Goal: Task Accomplishment & Management: Complete application form

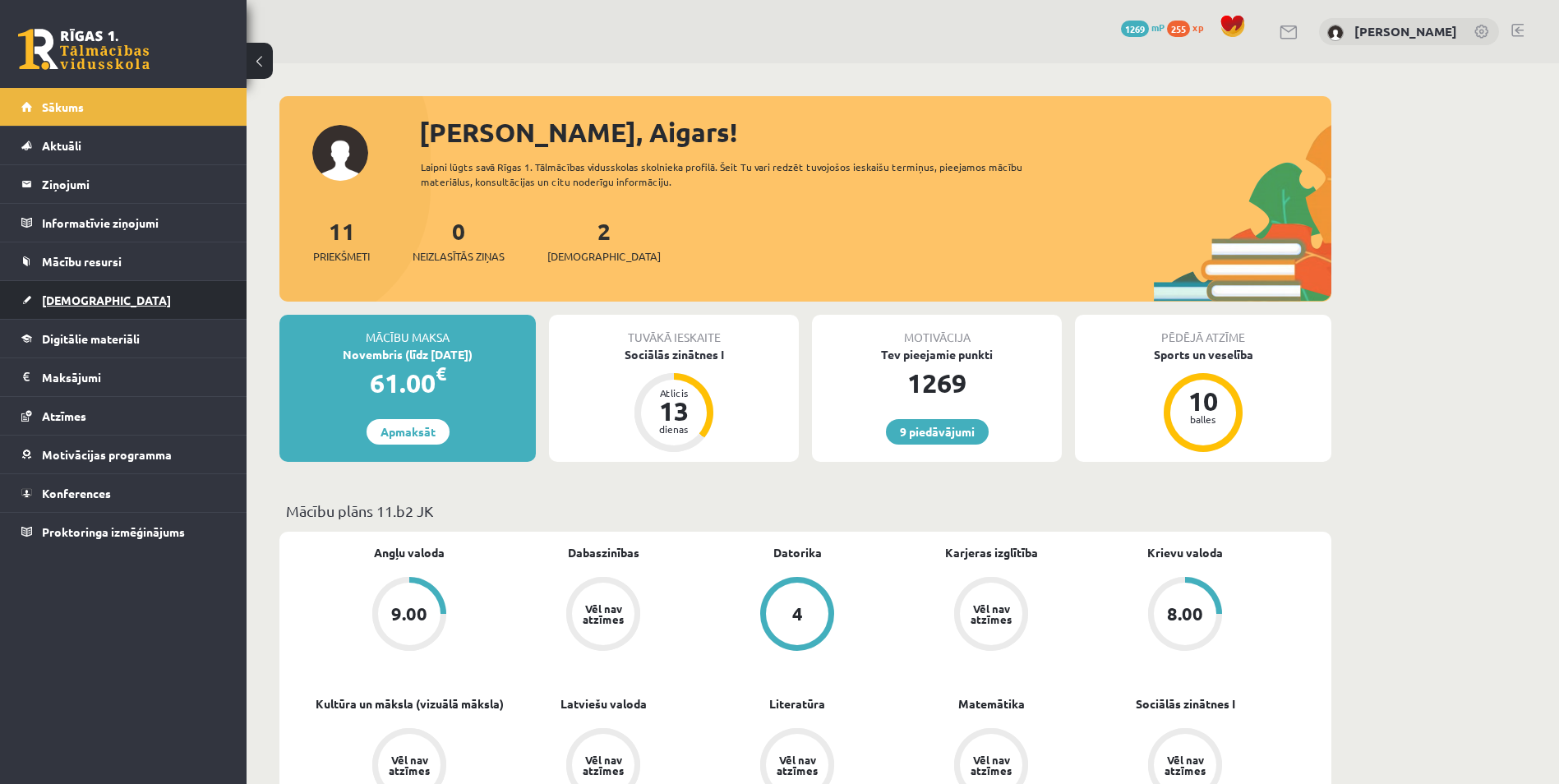
click at [175, 307] on link "[DEMOGRAPHIC_DATA]" at bounding box center [123, 300] width 205 height 38
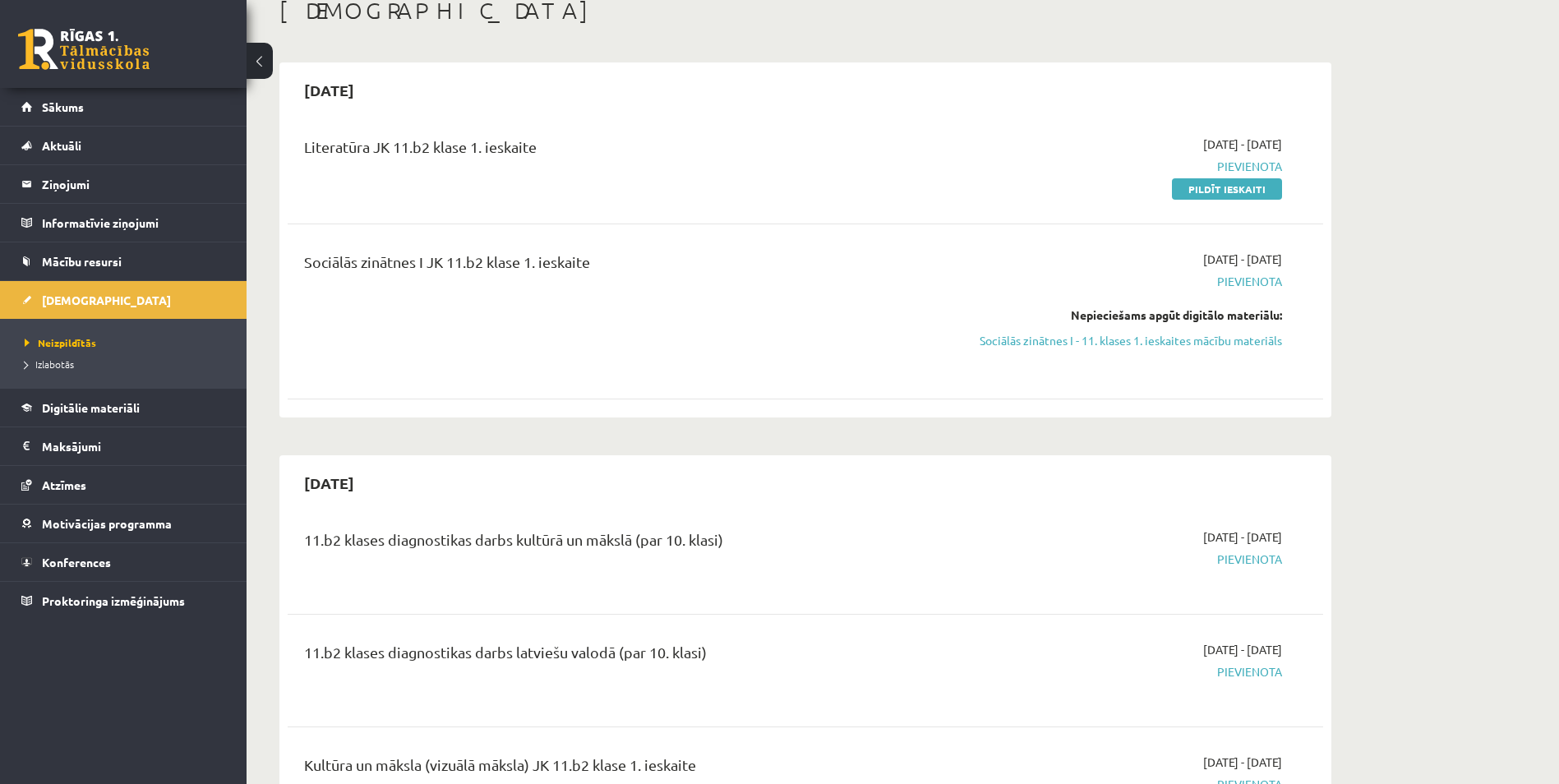
scroll to position [82, 0]
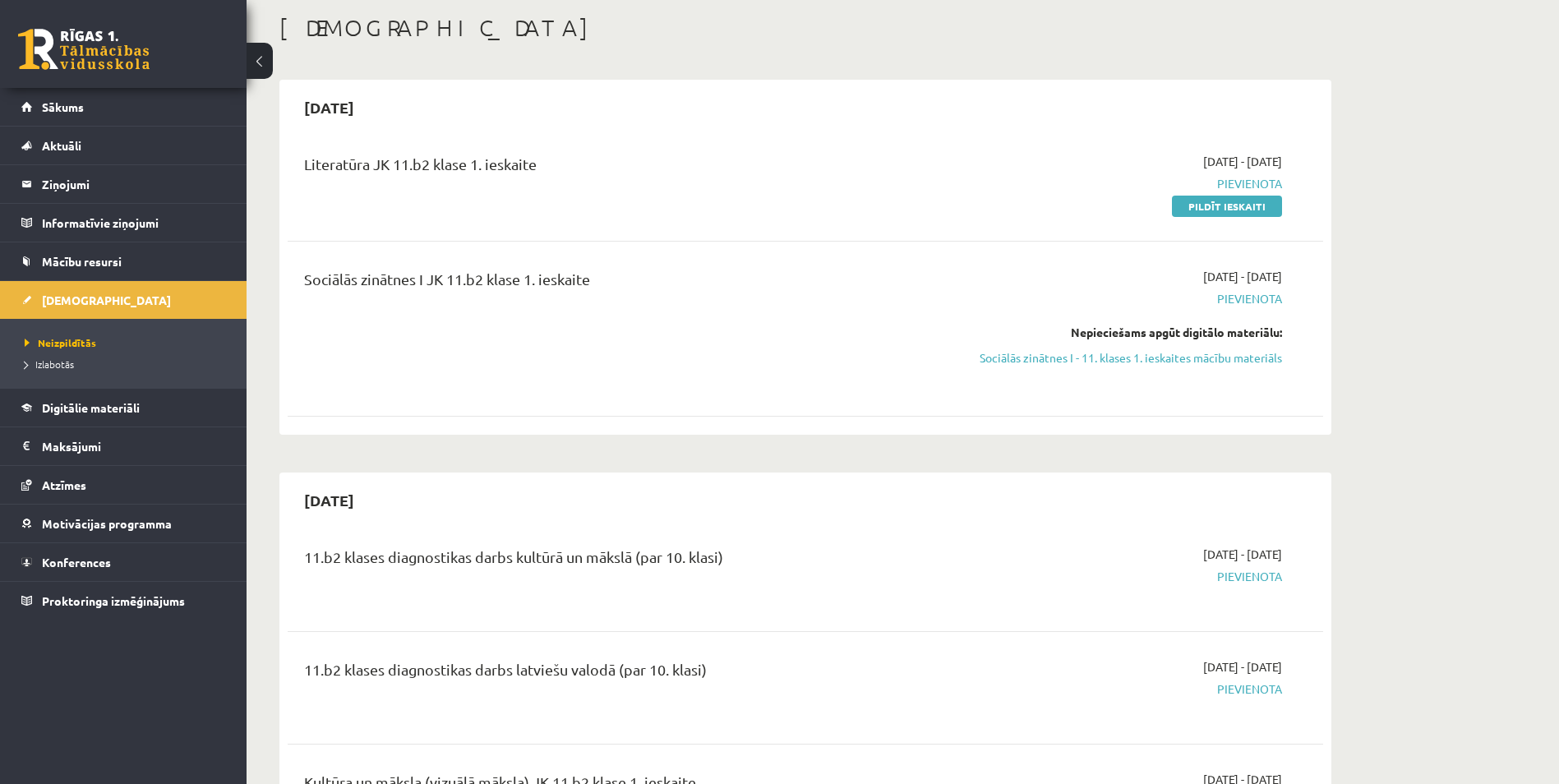
drag, startPoint x: 1226, startPoint y: 208, endPoint x: 854, endPoint y: 75, distance: 395.1
click at [1226, 208] on link "Pildīt ieskaiti" at bounding box center [1226, 206] width 110 height 21
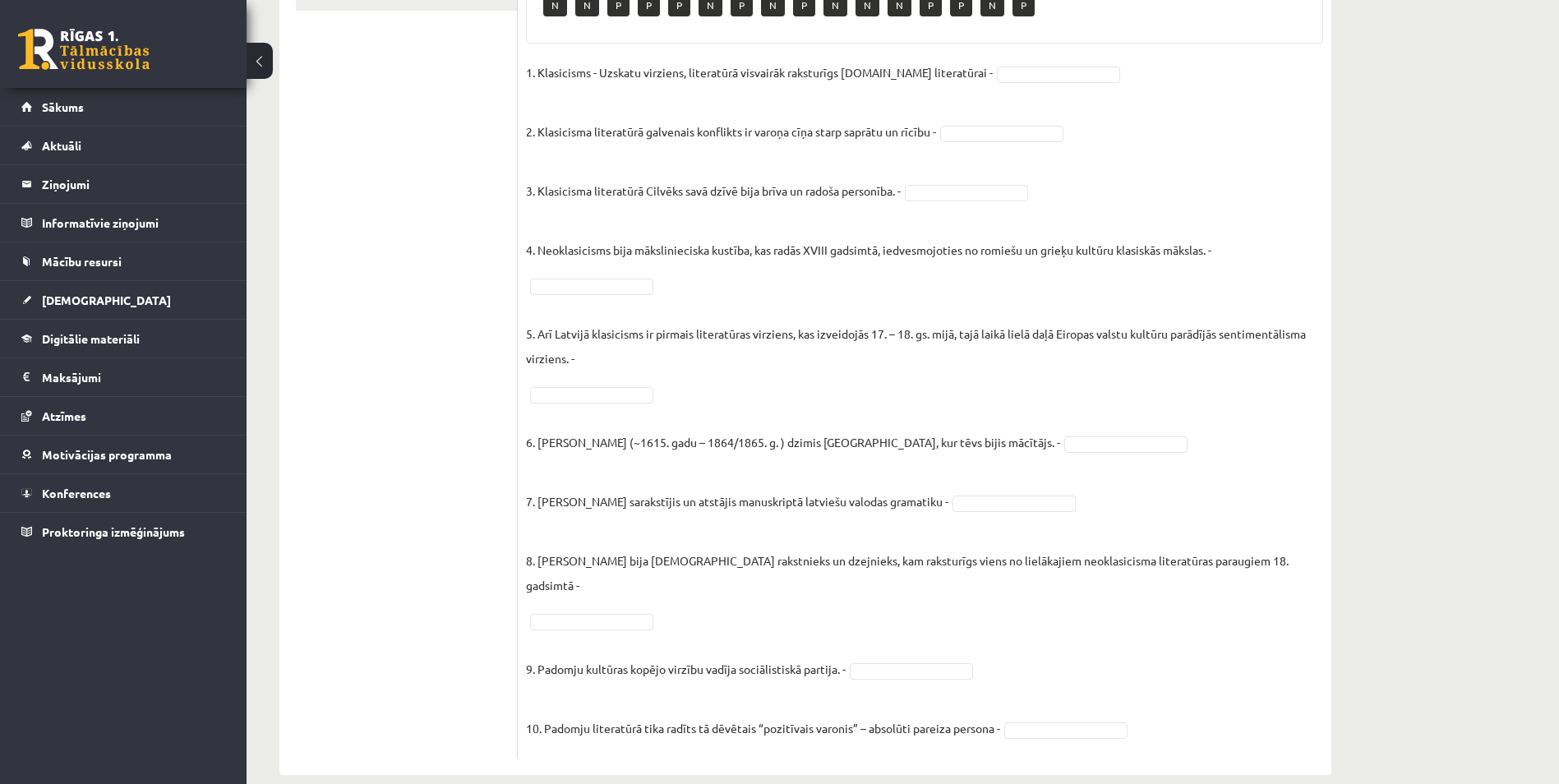
scroll to position [79, 0]
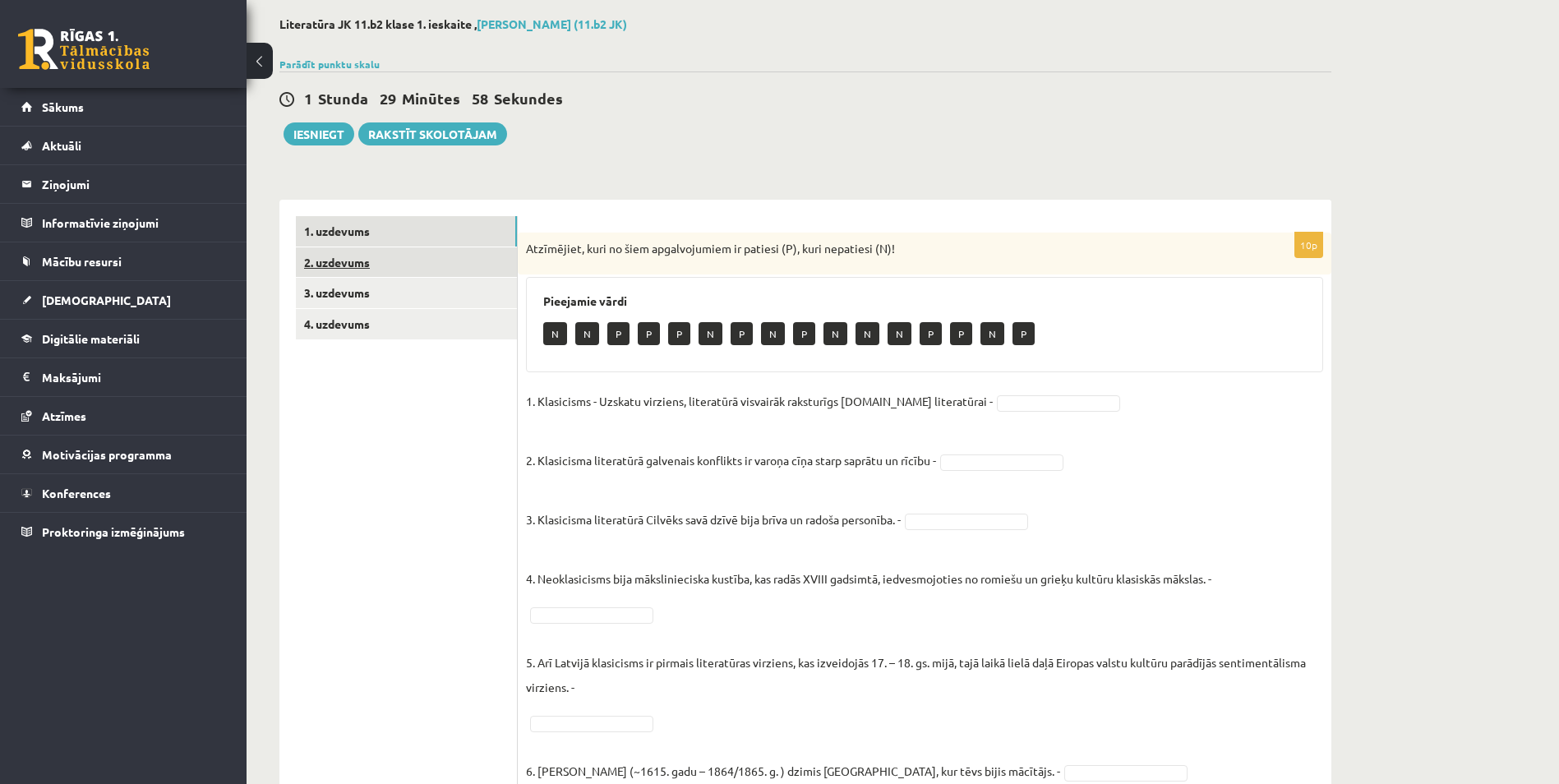
click at [483, 262] on link "2. uzdevums" at bounding box center [406, 262] width 221 height 30
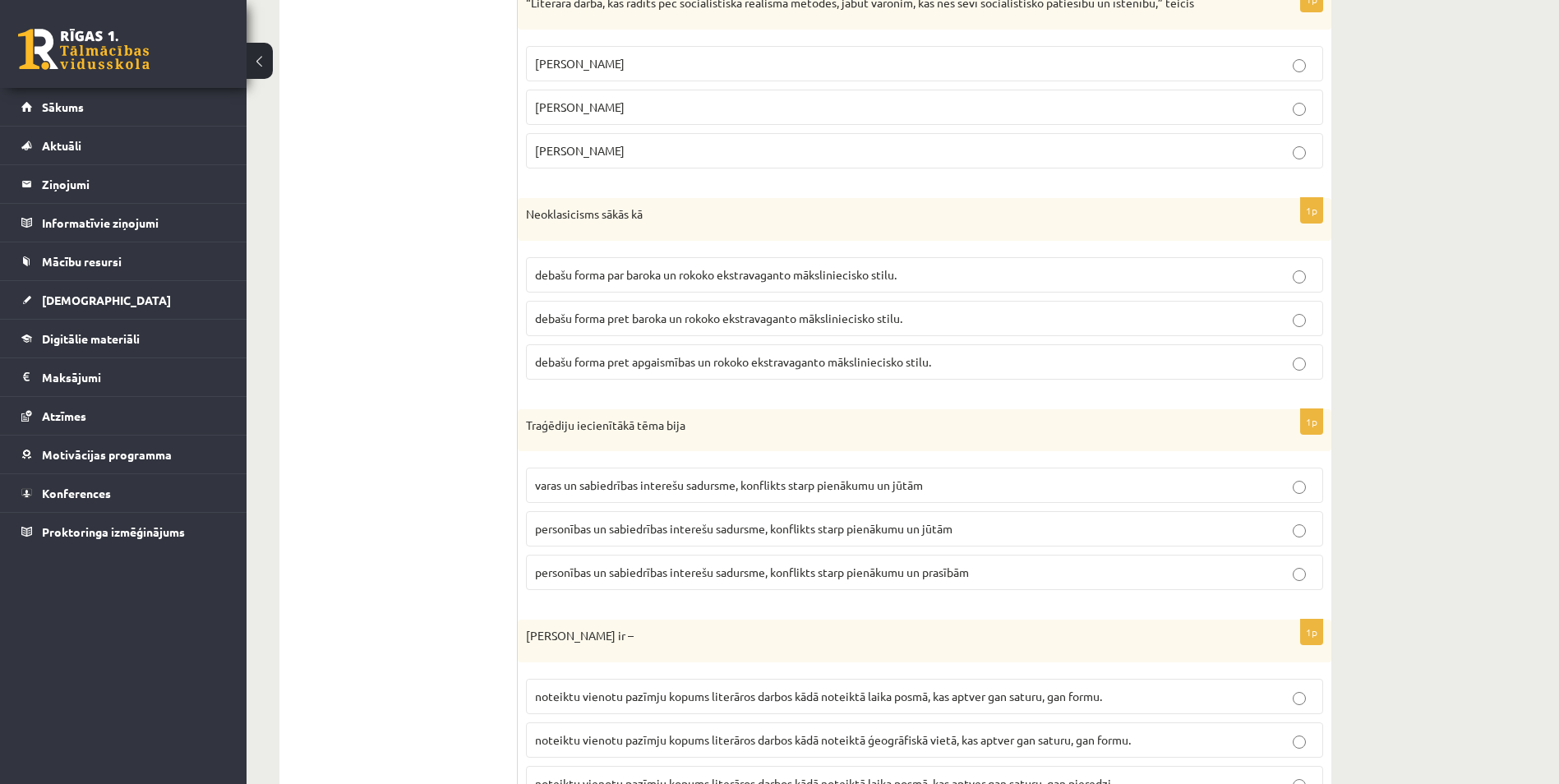
scroll to position [0, 0]
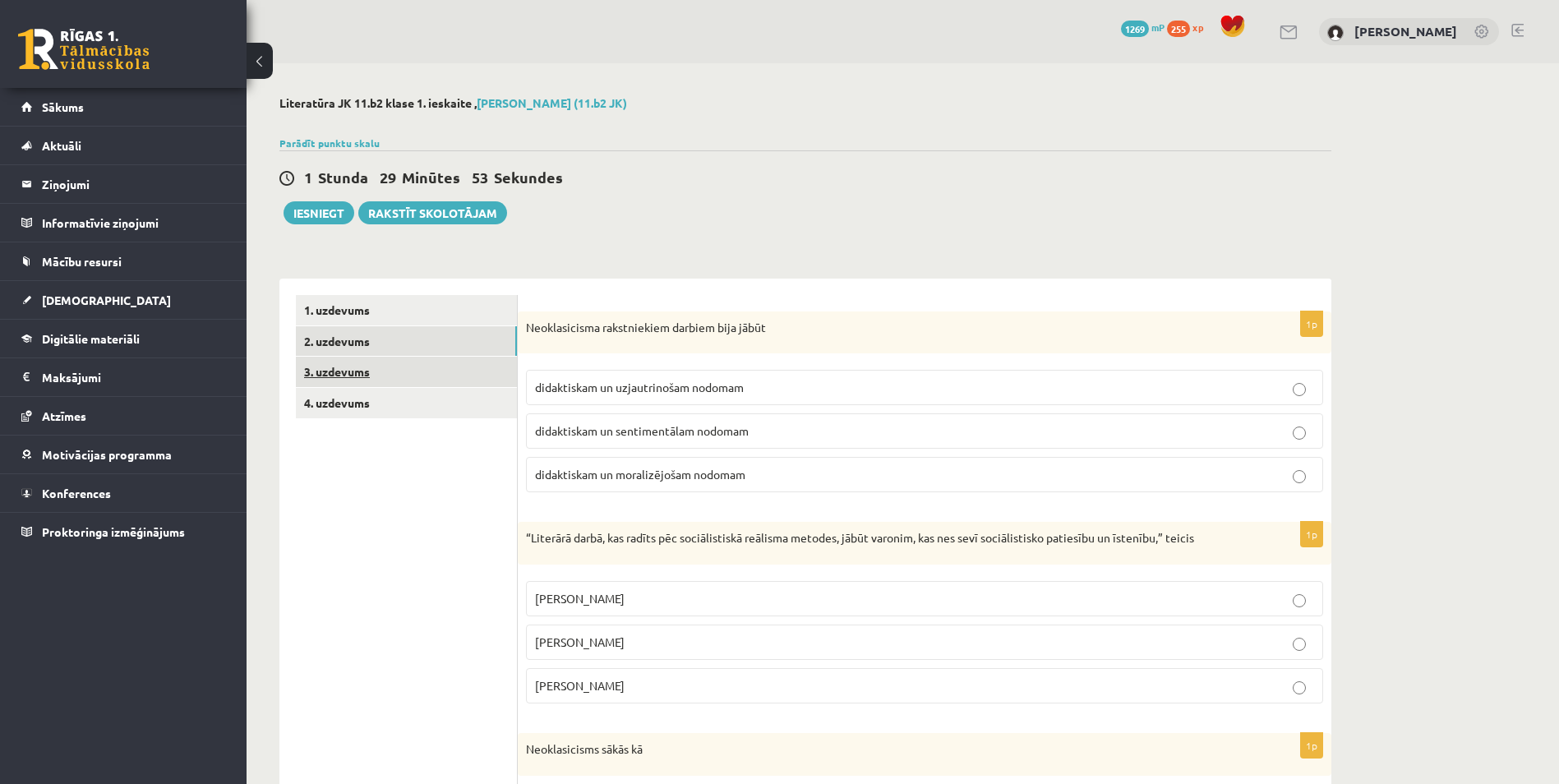
click at [429, 369] on link "3. uzdevums" at bounding box center [406, 371] width 221 height 30
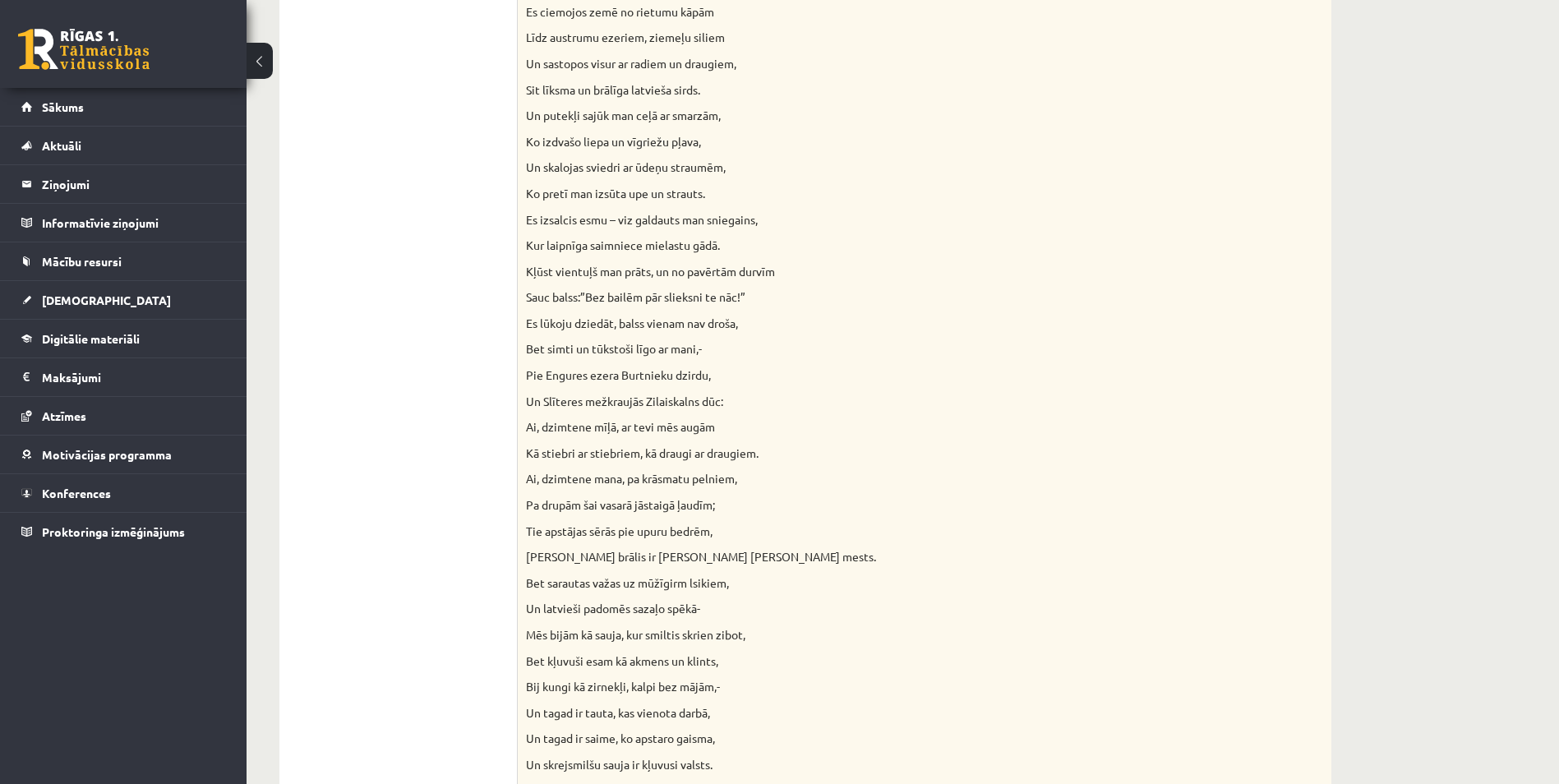
scroll to position [202, 0]
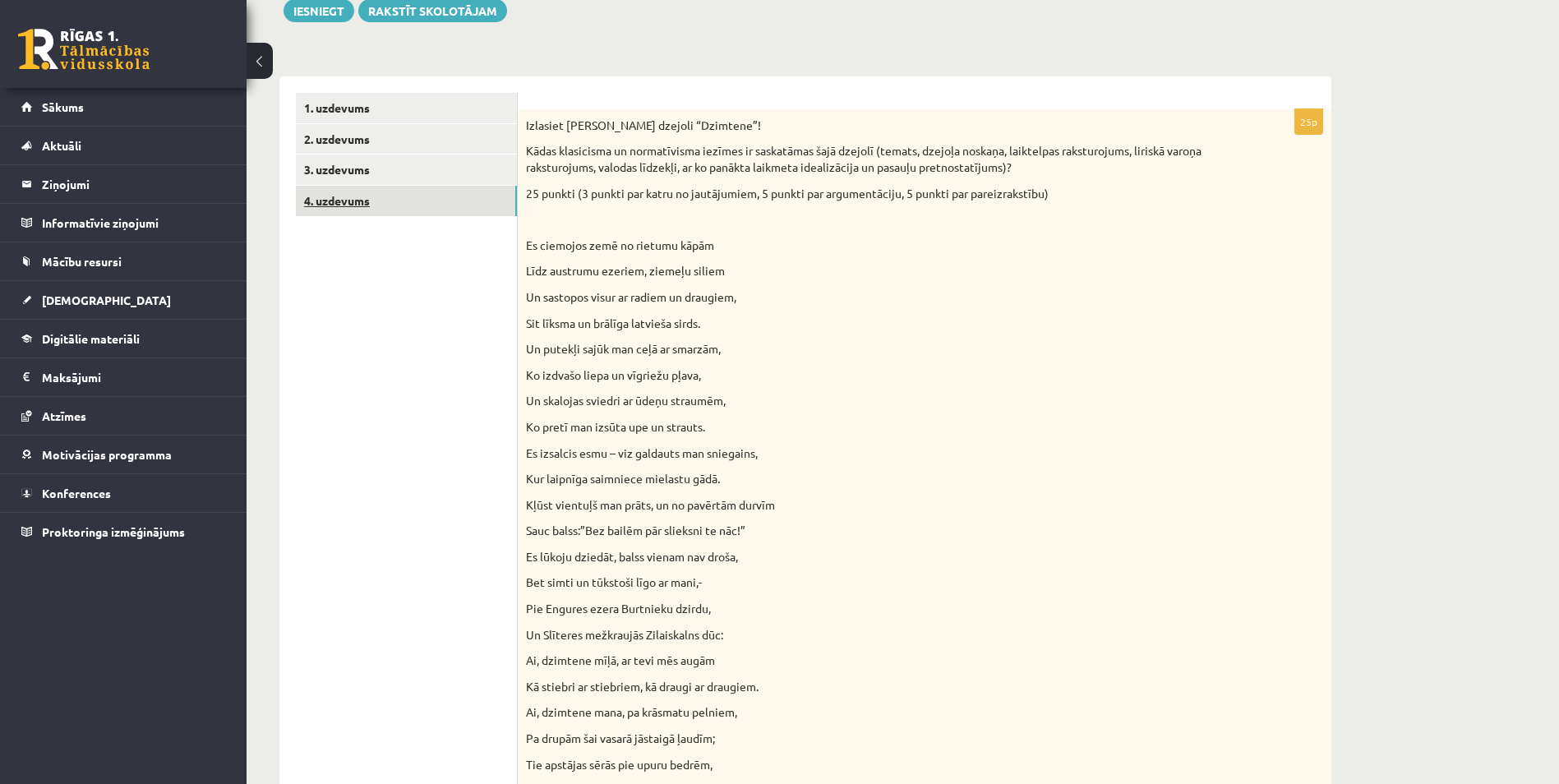
click at [429, 200] on link "4. uzdevums" at bounding box center [406, 200] width 221 height 30
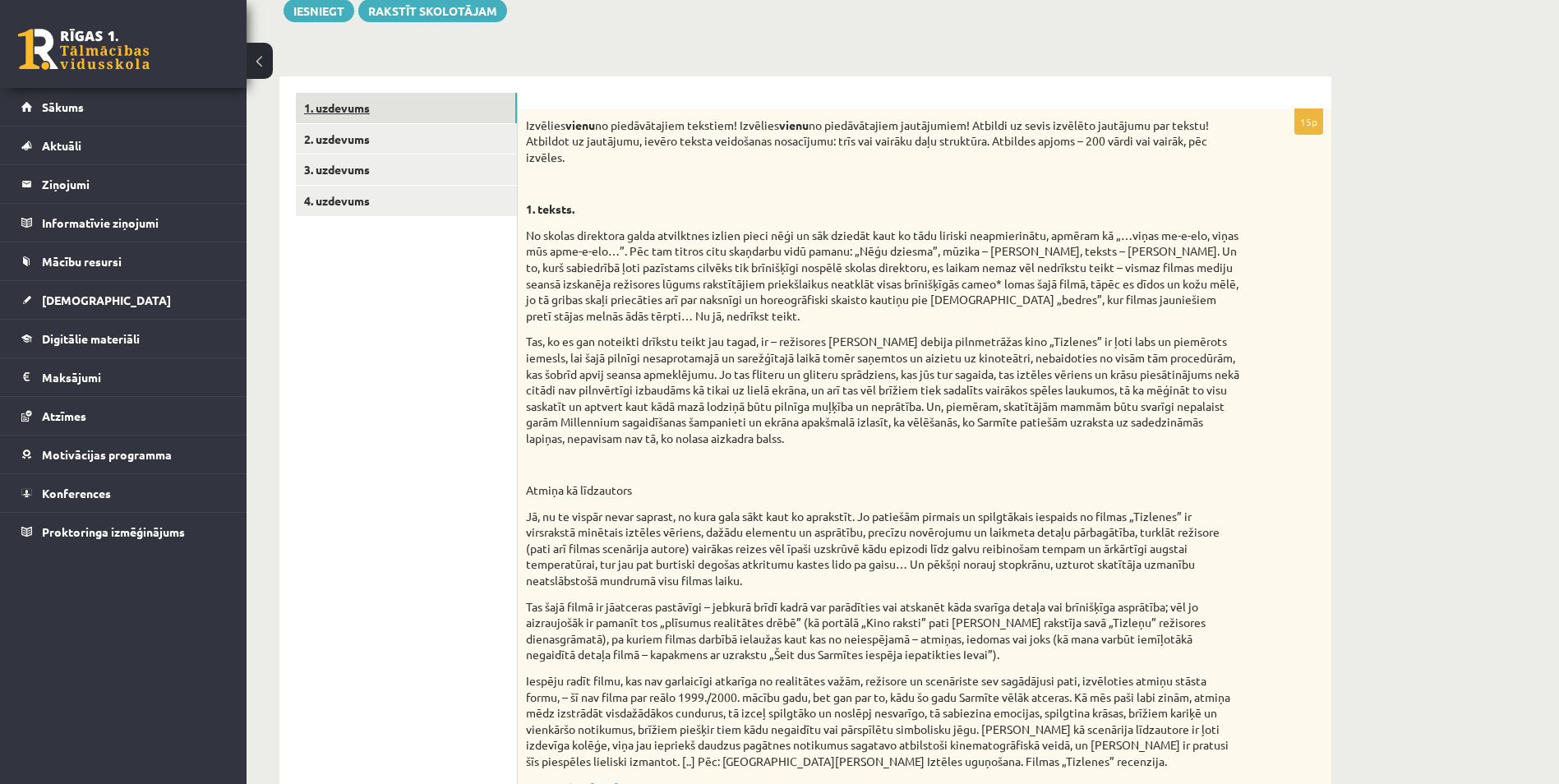
click at [441, 109] on link "1. uzdevums" at bounding box center [406, 107] width 221 height 30
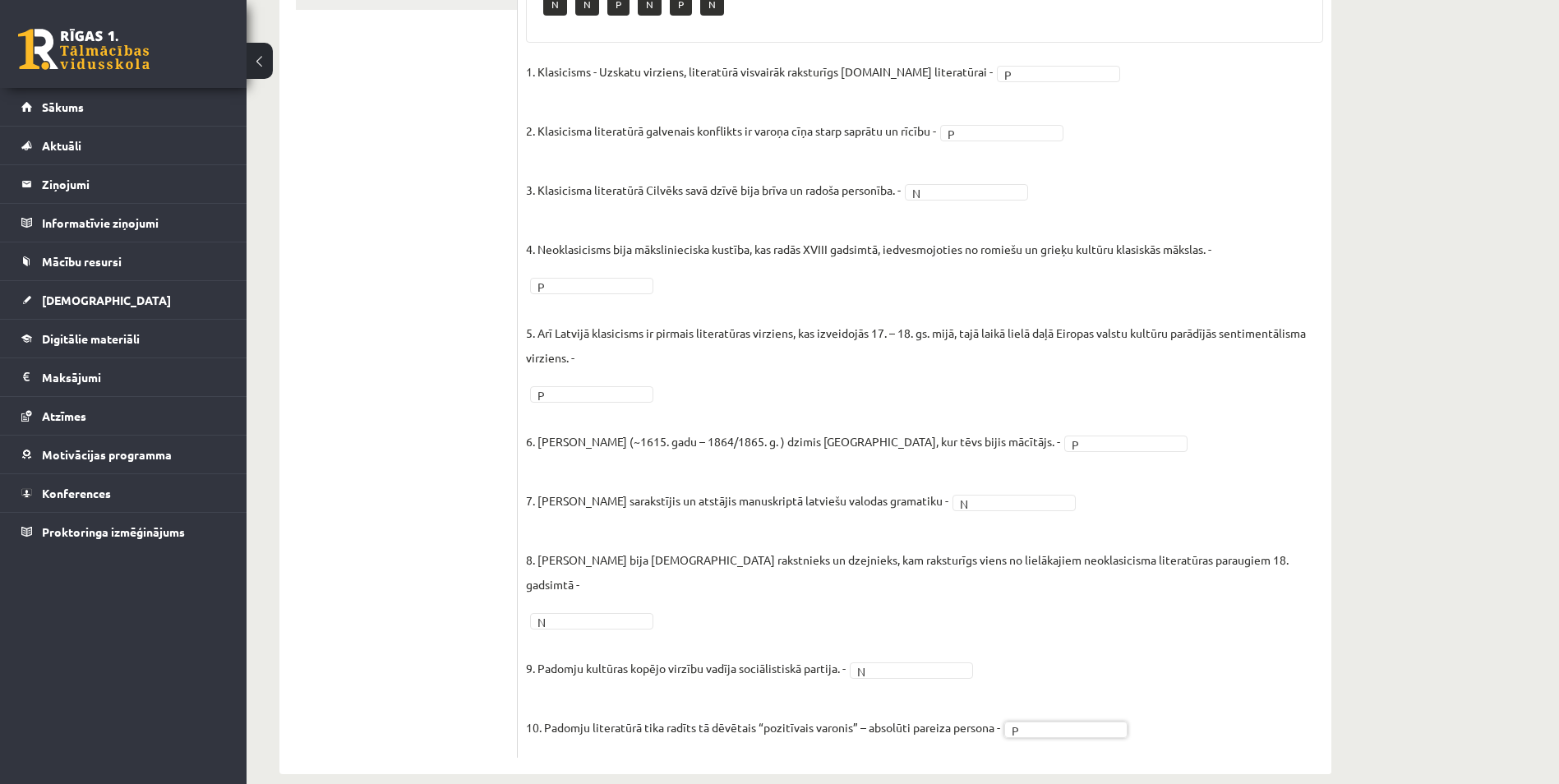
scroll to position [0, 0]
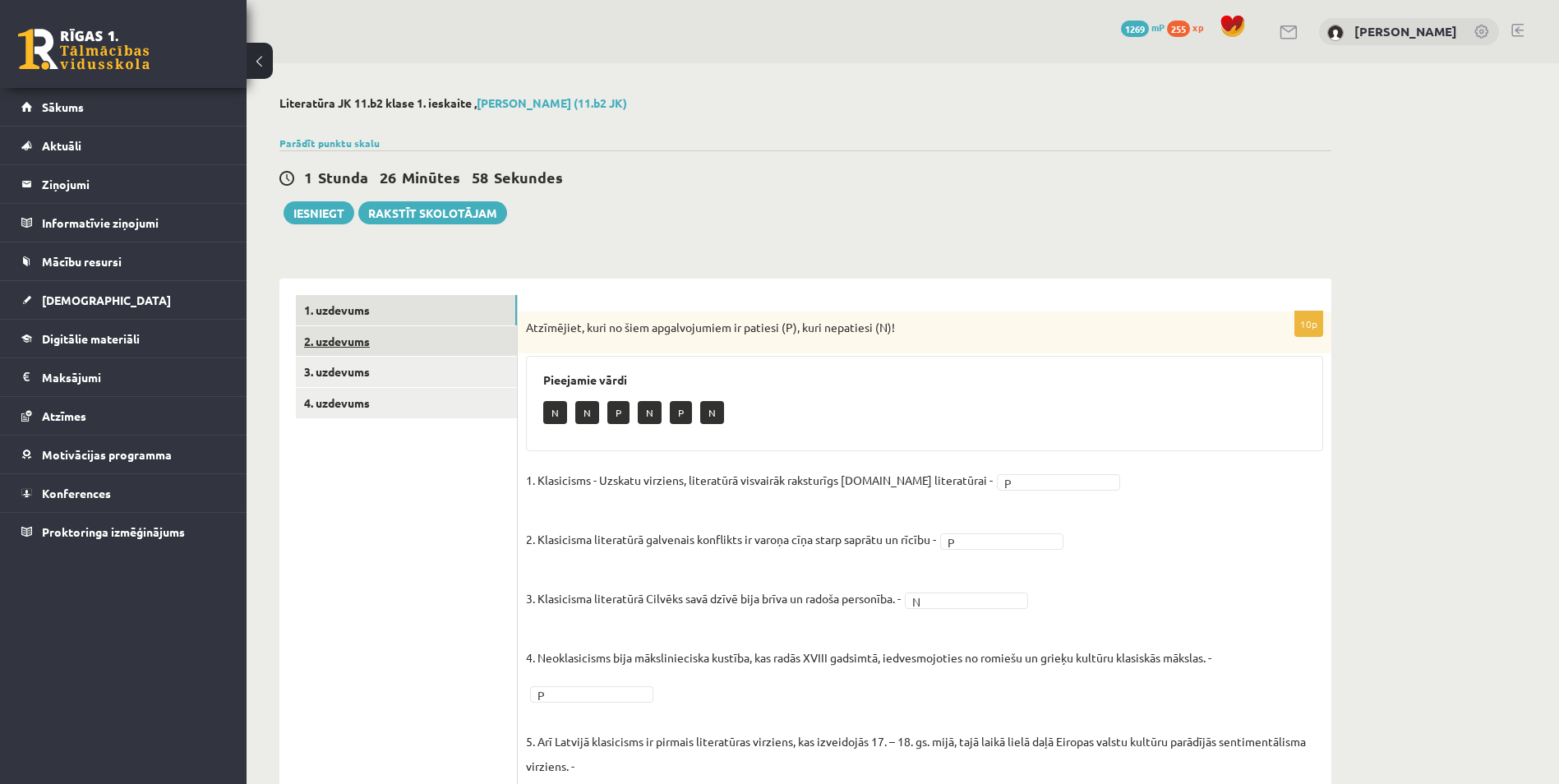
click at [486, 332] on link "2. uzdevums" at bounding box center [406, 341] width 221 height 30
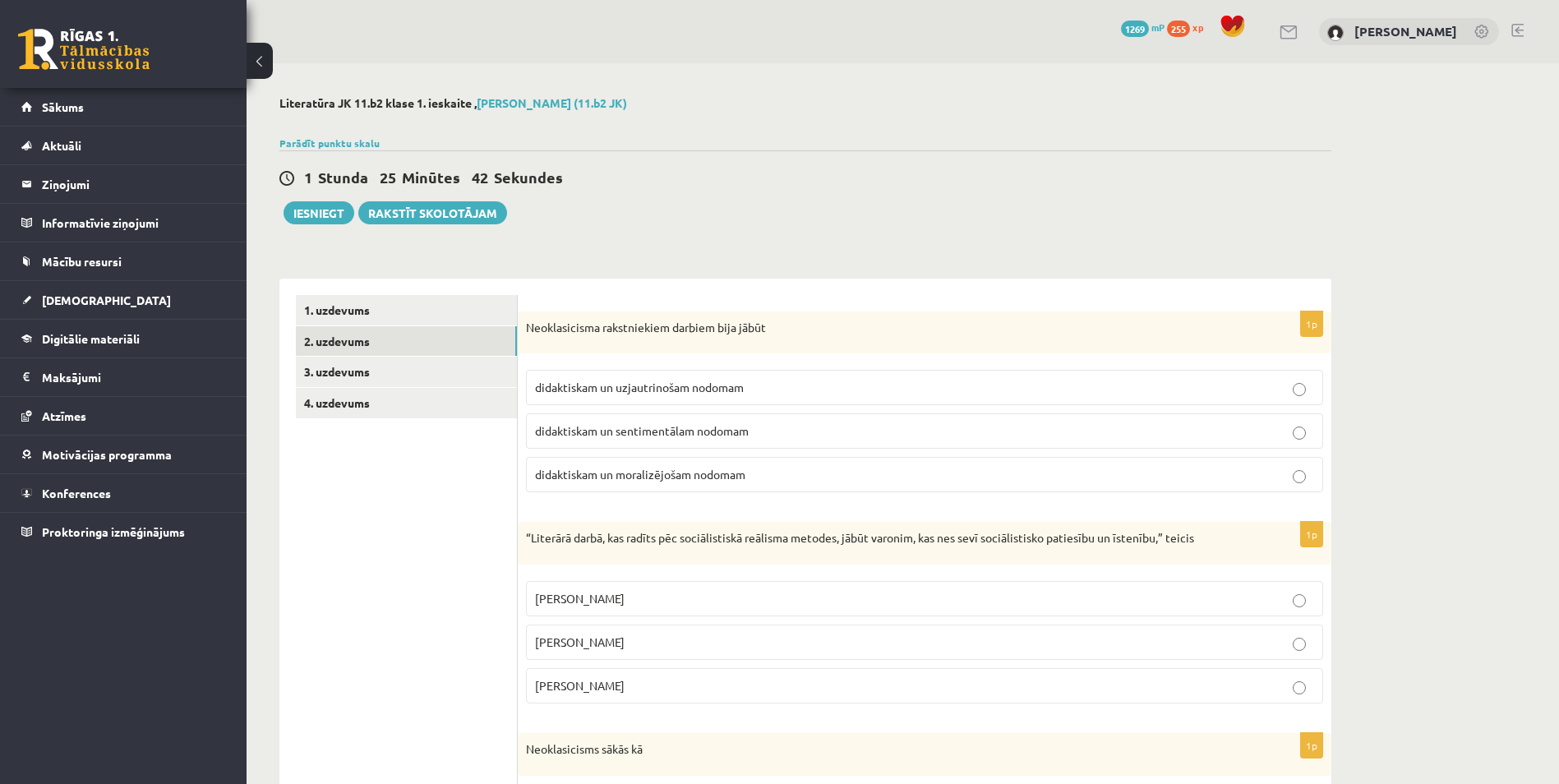
click at [698, 482] on span "didaktiskam un moralizējošam nodomam" at bounding box center [639, 474] width 210 height 15
drag, startPoint x: 698, startPoint y: 482, endPoint x: 847, endPoint y: 472, distance: 149.3
click at [847, 472] on p "didaktiskam un moralizējošam nodomam" at bounding box center [924, 475] width 779 height 17
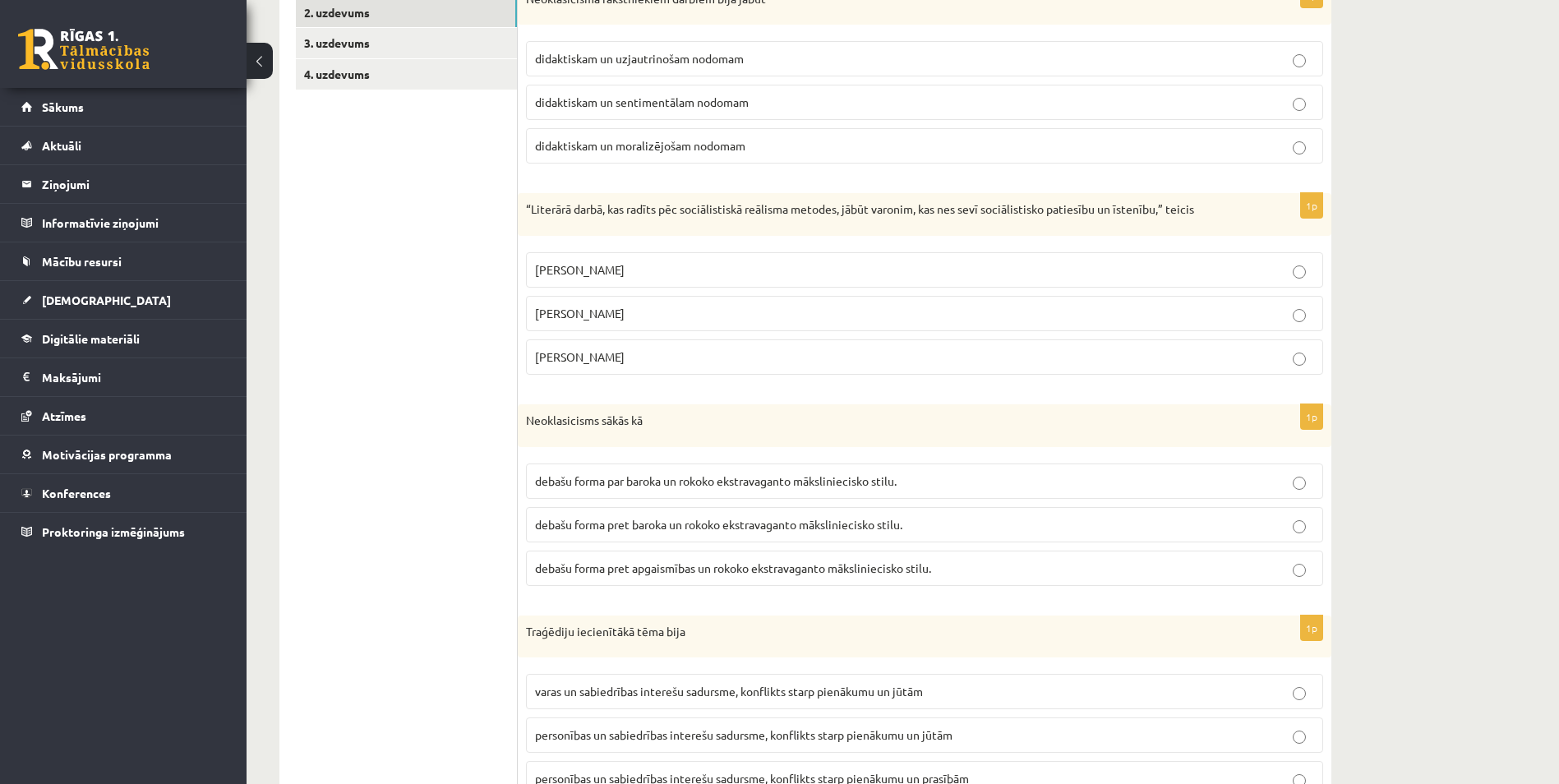
scroll to position [165, 0]
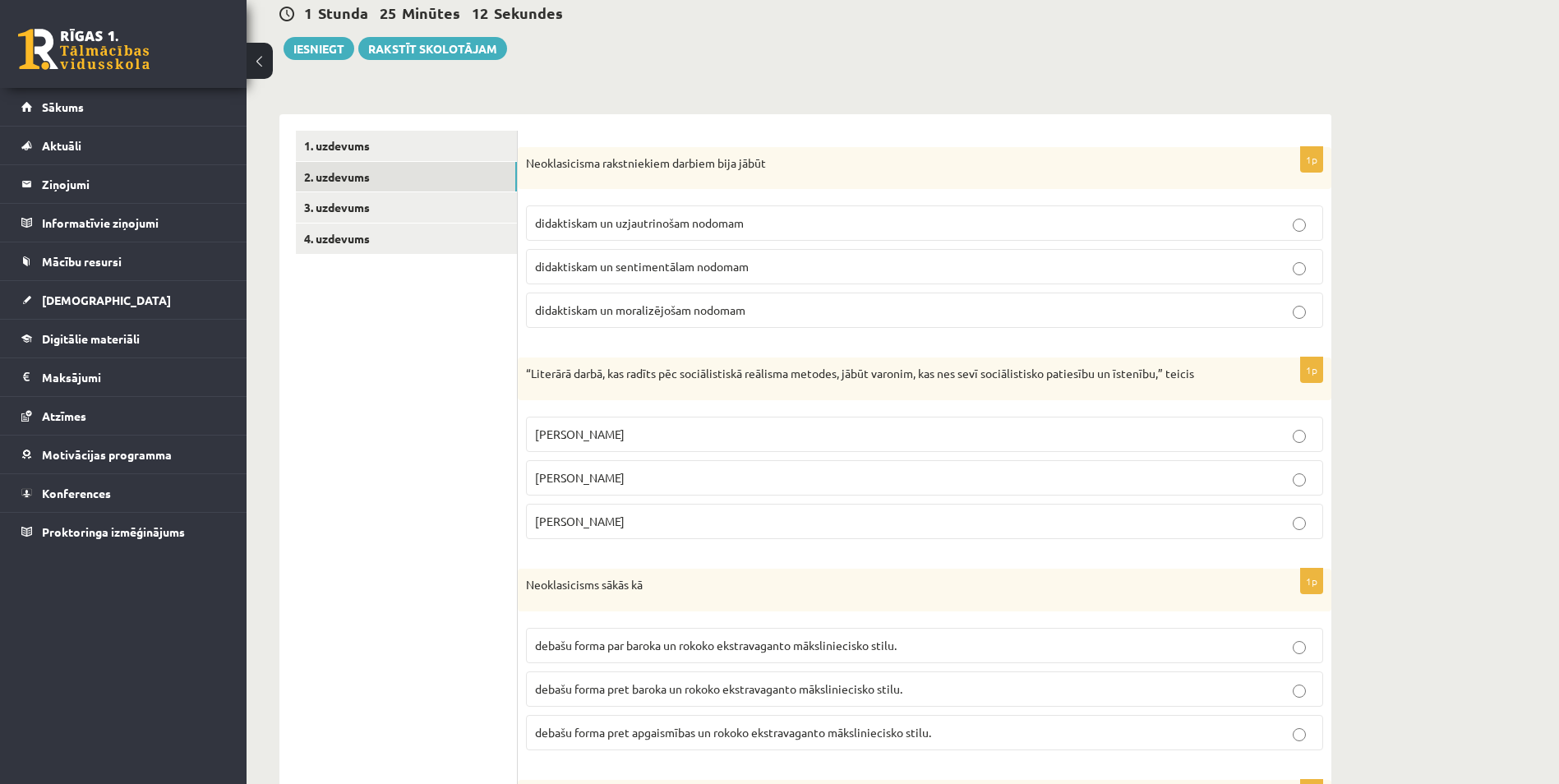
click at [721, 518] on p "Andrejs Upīts" at bounding box center [924, 521] width 779 height 17
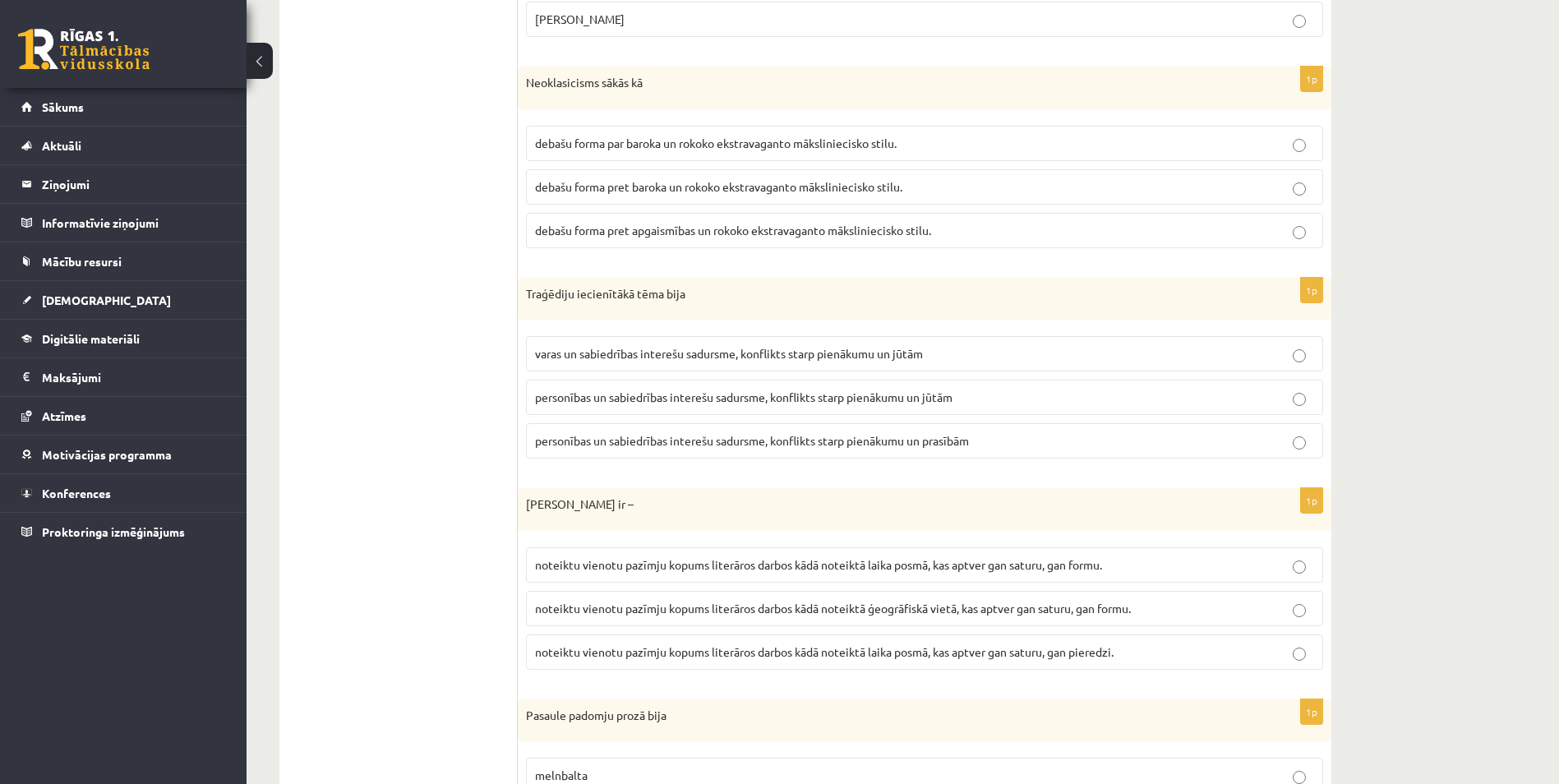
scroll to position [661, 0]
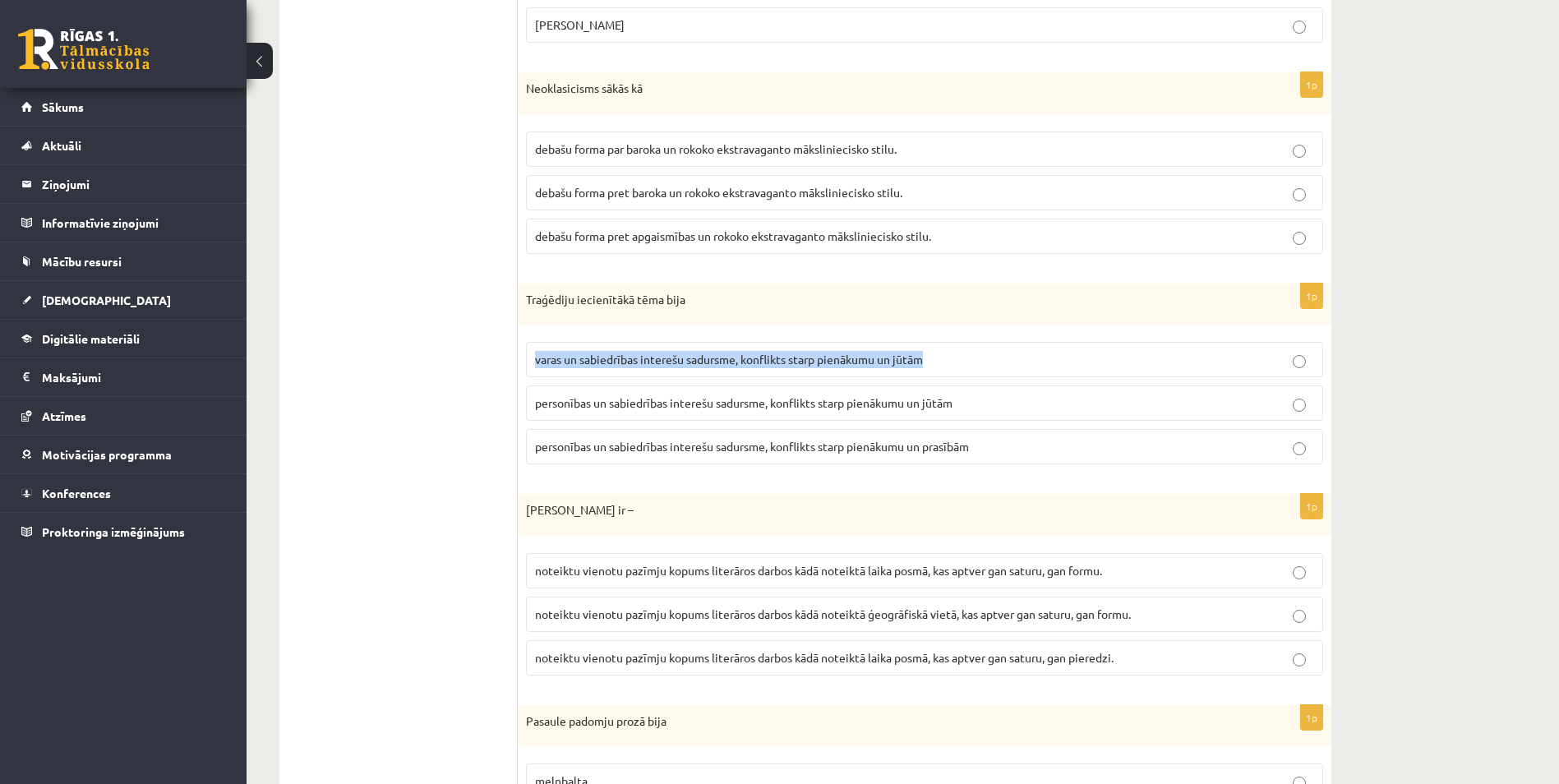
drag, startPoint x: 1552, startPoint y: 324, endPoint x: 1553, endPoint y: 350, distance: 26.0
click at [1553, 350] on div "**********" at bounding box center [902, 605] width 1312 height 2404
drag, startPoint x: 1553, startPoint y: 350, endPoint x: 1450, endPoint y: 375, distance: 106.0
click at [1450, 375] on div "**********" at bounding box center [902, 605] width 1312 height 2404
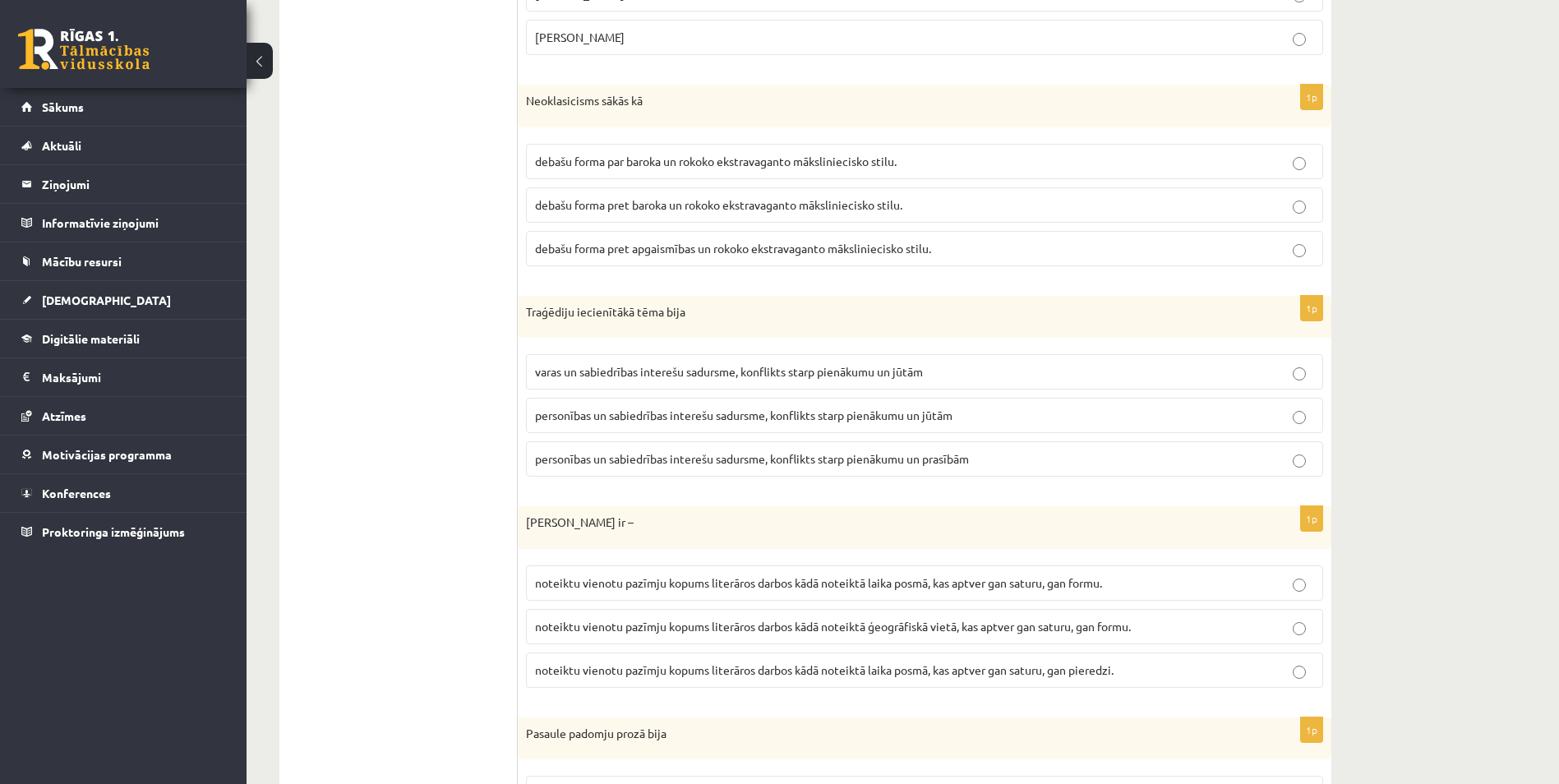
scroll to position [622, 0]
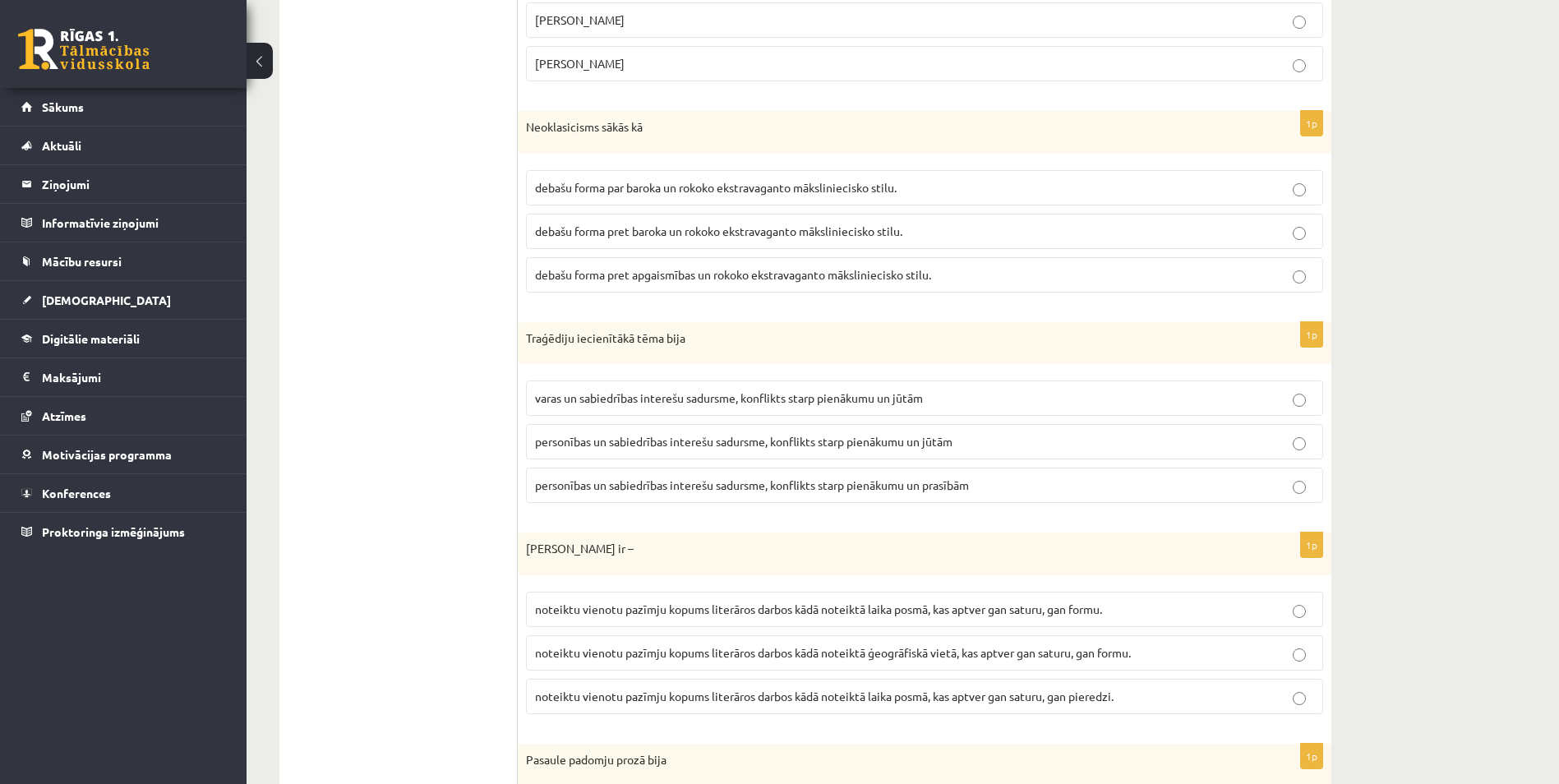
click at [650, 230] on span "debašu forma pret baroka un rokoko ekstravaganto māksliniecisko stilu." at bounding box center [718, 230] width 368 height 15
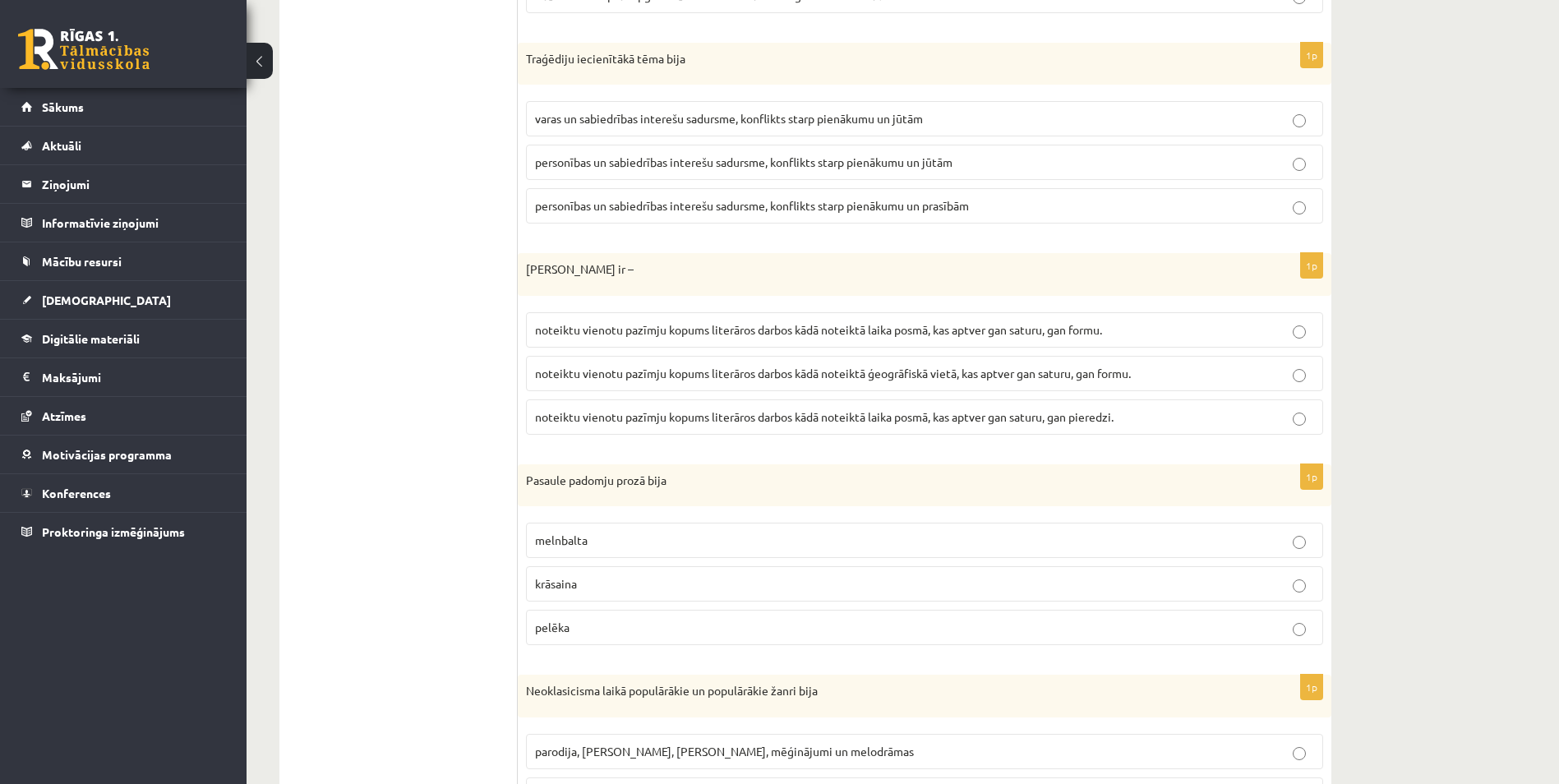
scroll to position [912, 0]
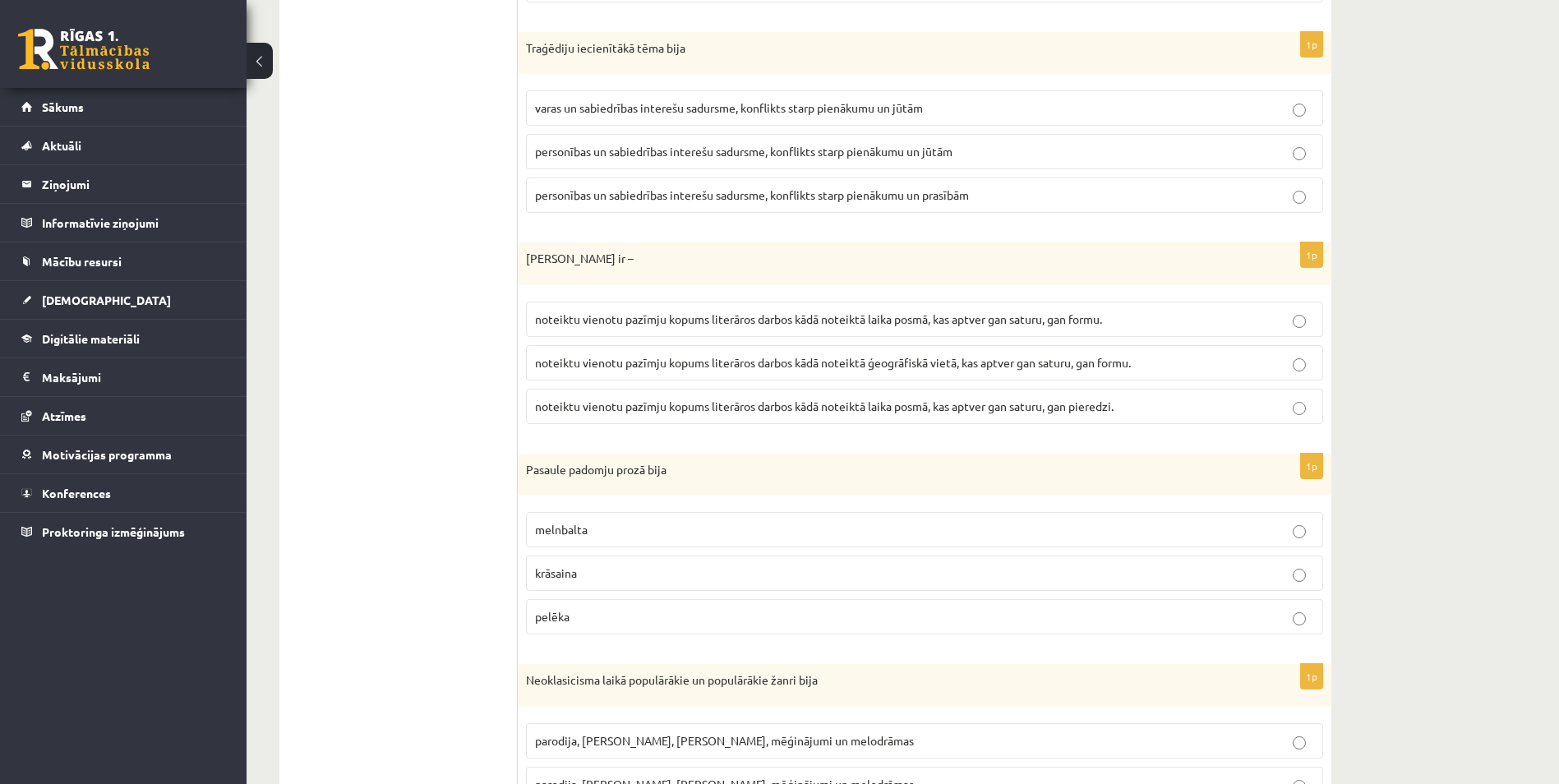
click at [883, 152] on span "personības un sabiedrības interešu sadursme, konflikts starp pienākumu un jūtām" at bounding box center [743, 151] width 417 height 15
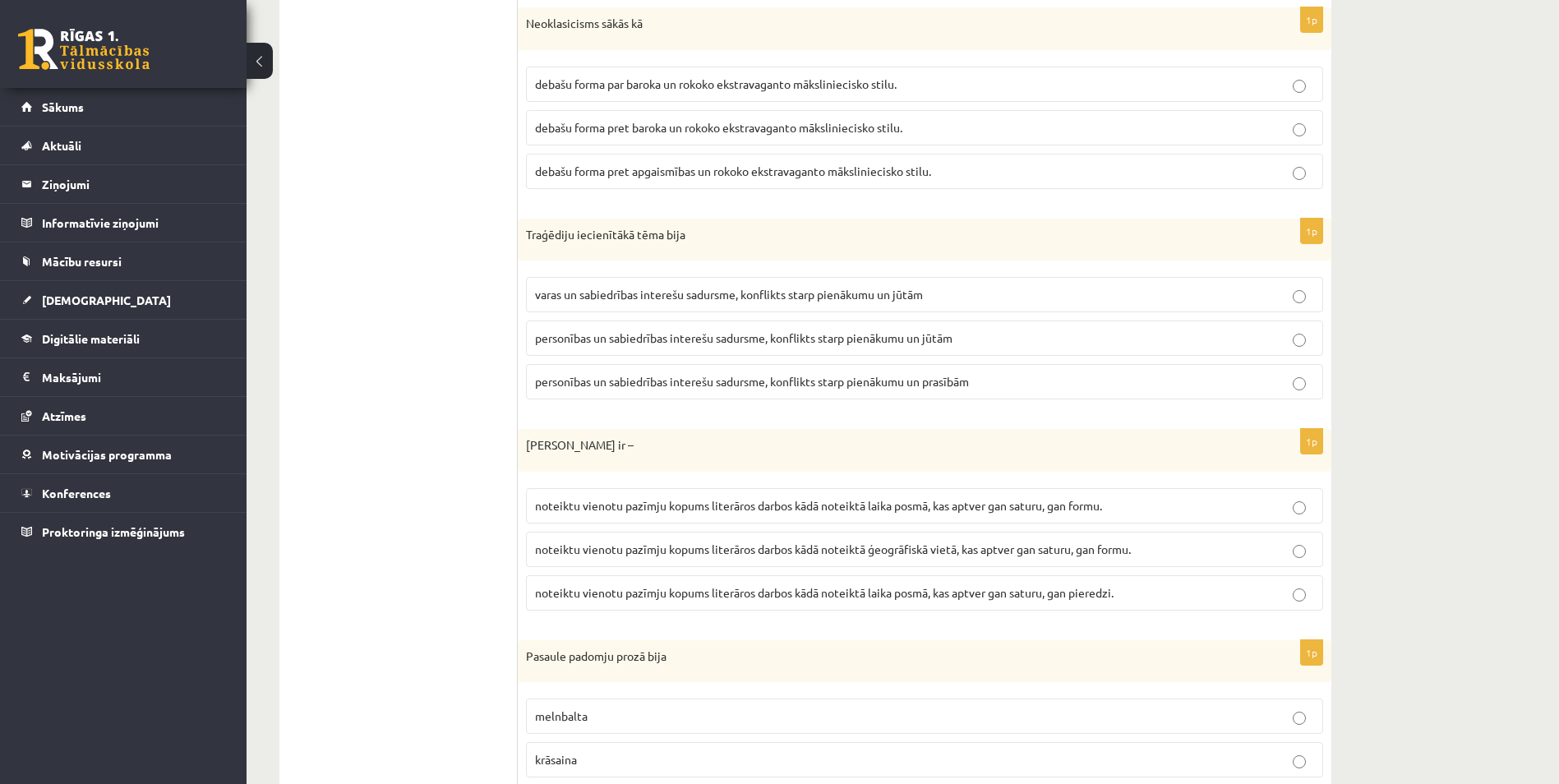
scroll to position [700, 0]
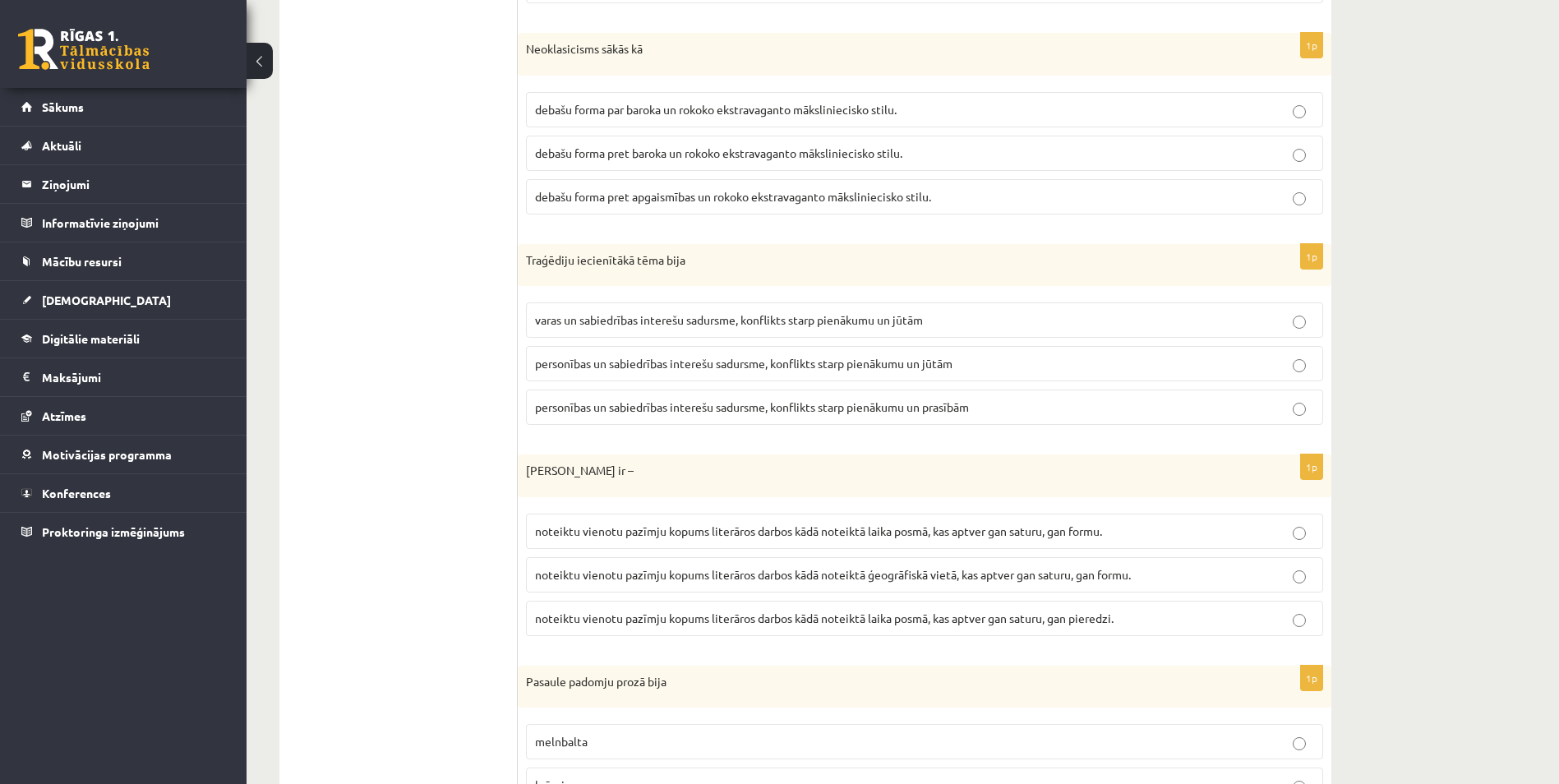
click at [857, 528] on span "noteiktu vienotu pazīmju kopums literāros darbos kādā noteiktā laika posmā, kas…" at bounding box center [818, 530] width 567 height 15
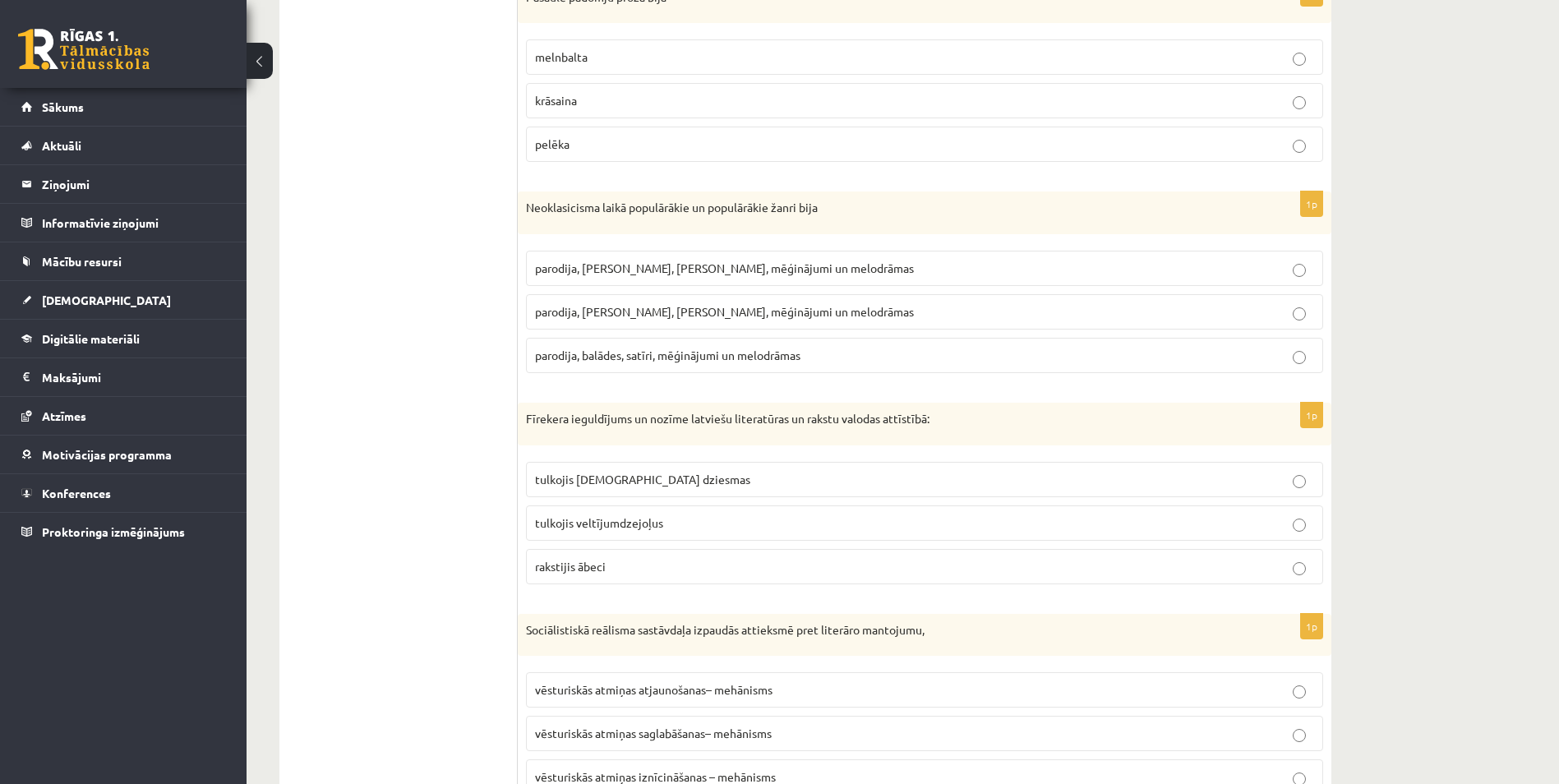
scroll to position [1357, 0]
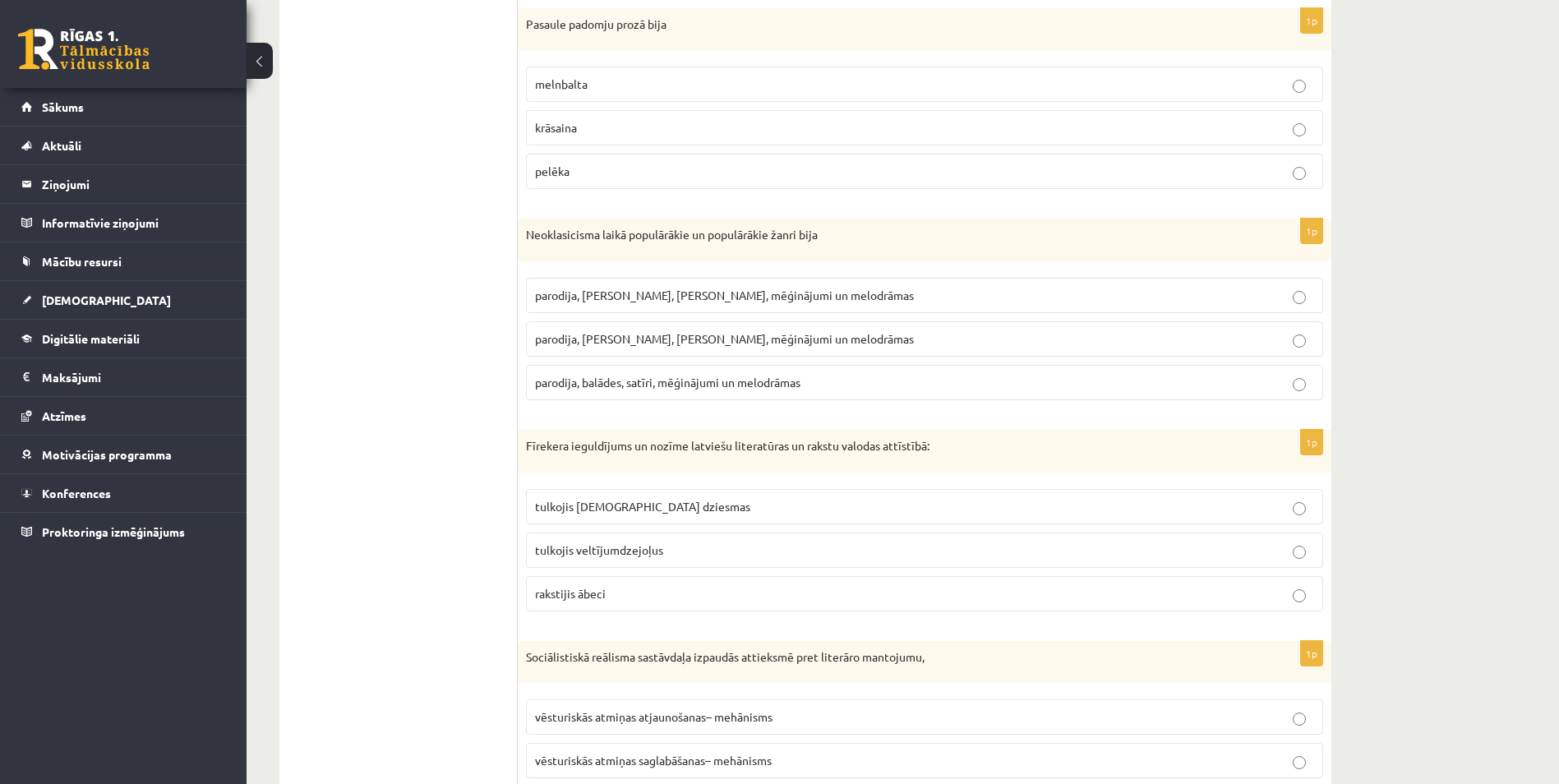
click at [626, 174] on p "pelēka" at bounding box center [924, 171] width 779 height 17
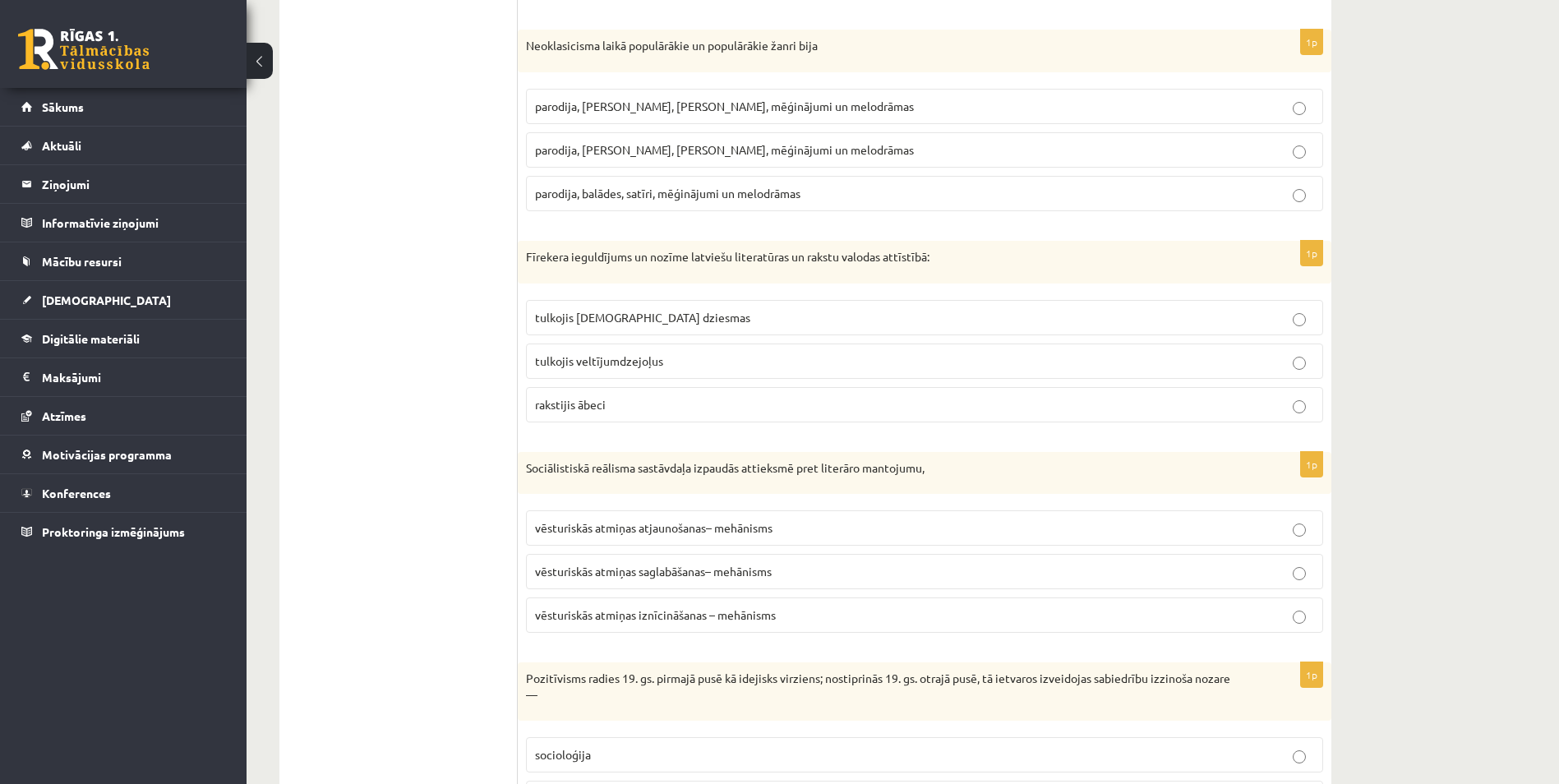
scroll to position [1548, 0]
click at [639, 149] on span "parodija, odas, satīri, mēģinājumi un melodrāmas" at bounding box center [724, 147] width 379 height 15
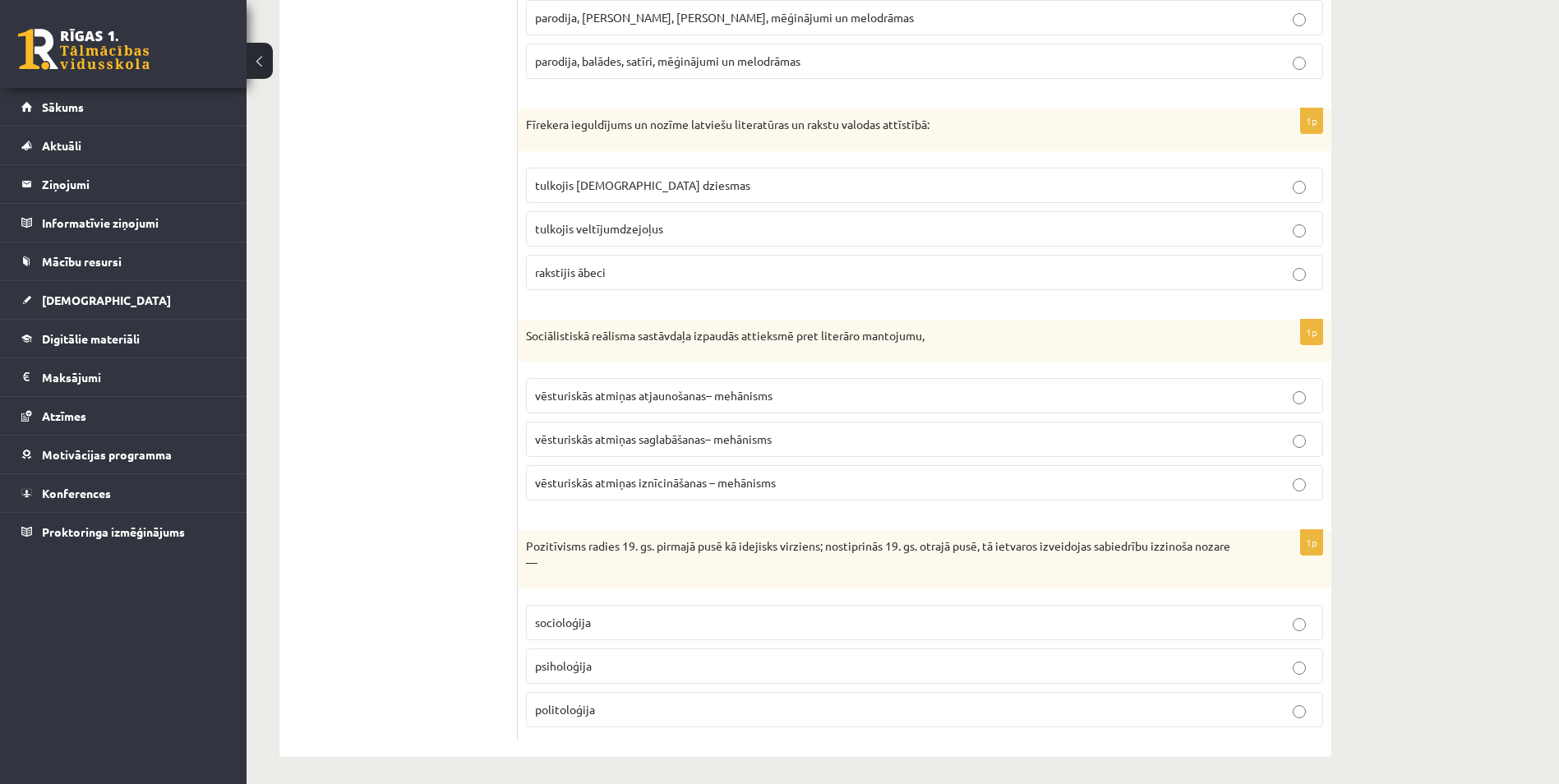
scroll to position [1685, 0]
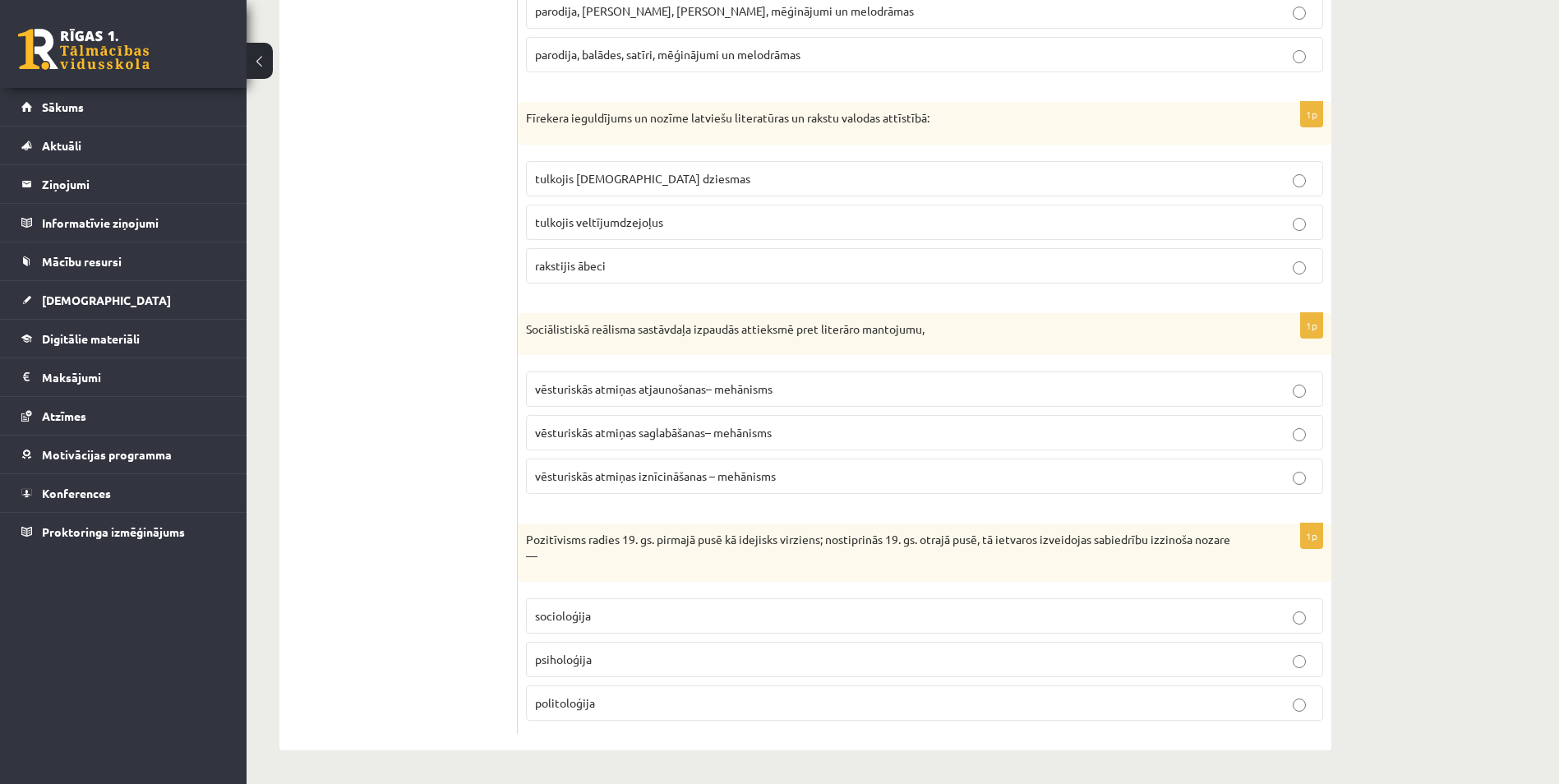
click at [574, 184] on span "tulkojis baznīcas dziesmas" at bounding box center [642, 177] width 215 height 15
click at [728, 479] on span "vēsturiskās atmiņas iznīcināšanas – mehānisms" at bounding box center [655, 475] width 241 height 15
click at [642, 614] on p "socioloģija" at bounding box center [924, 616] width 779 height 17
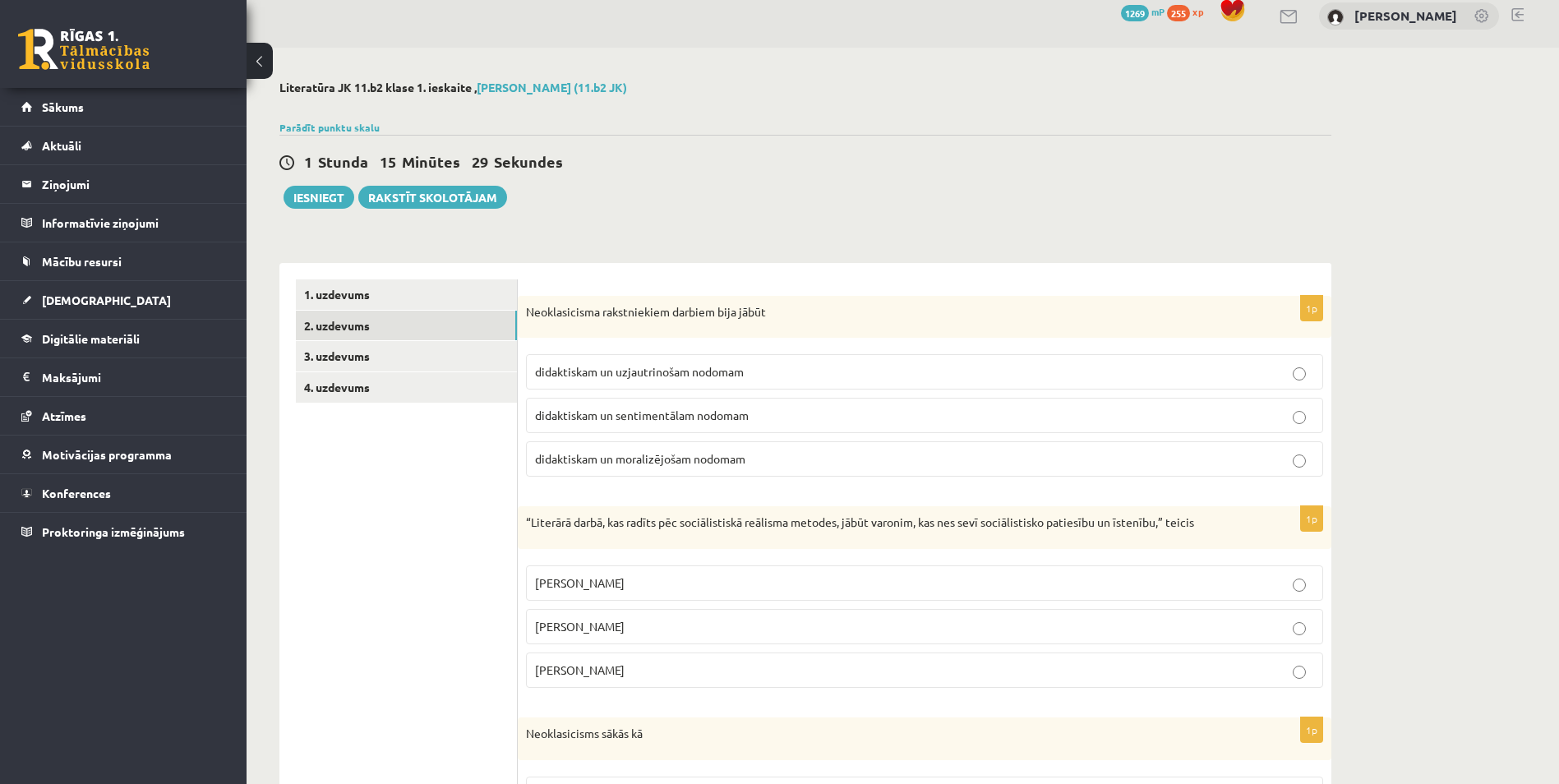
scroll to position [0, 0]
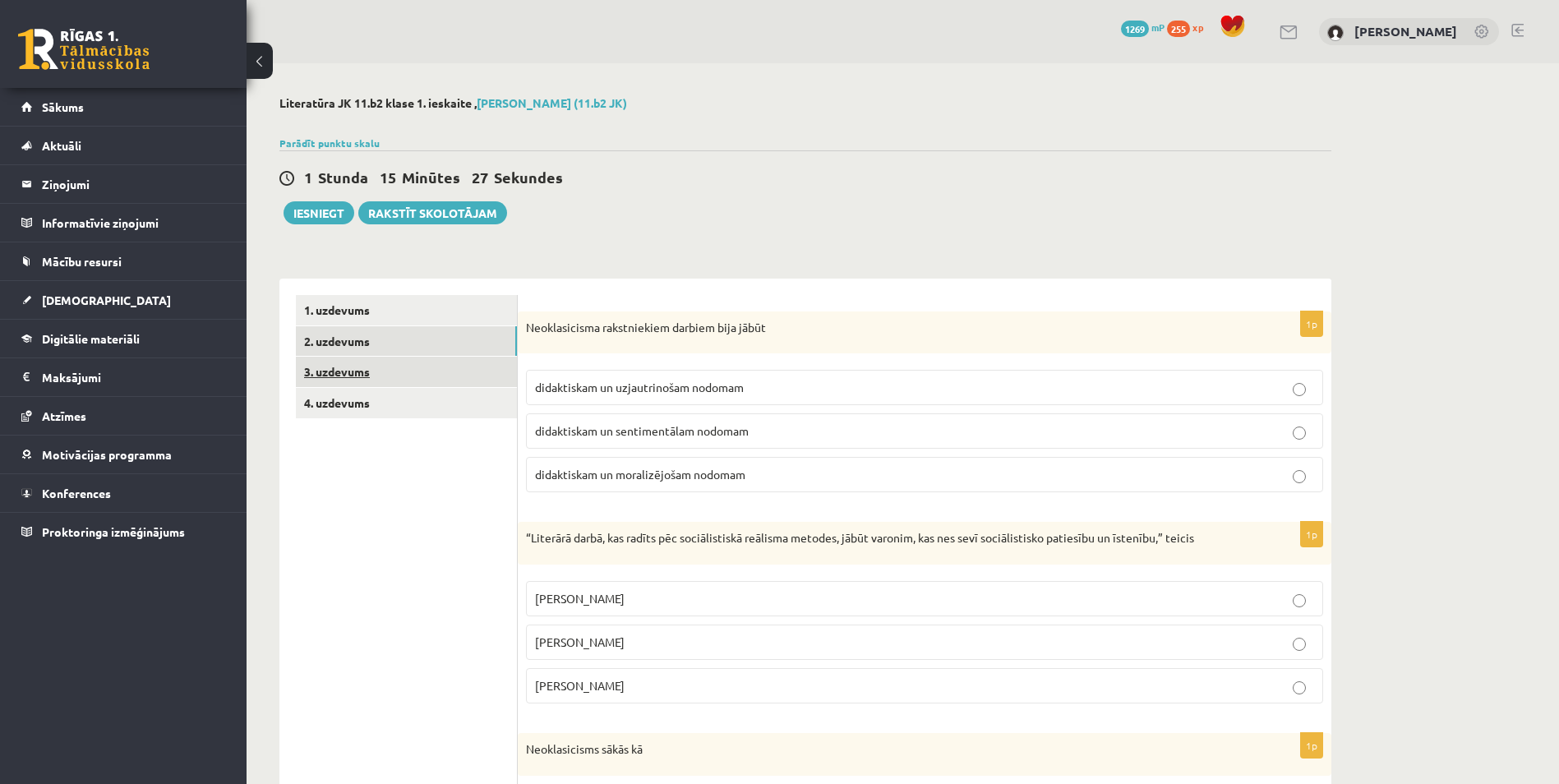
click at [449, 376] on link "3. uzdevums" at bounding box center [406, 371] width 221 height 30
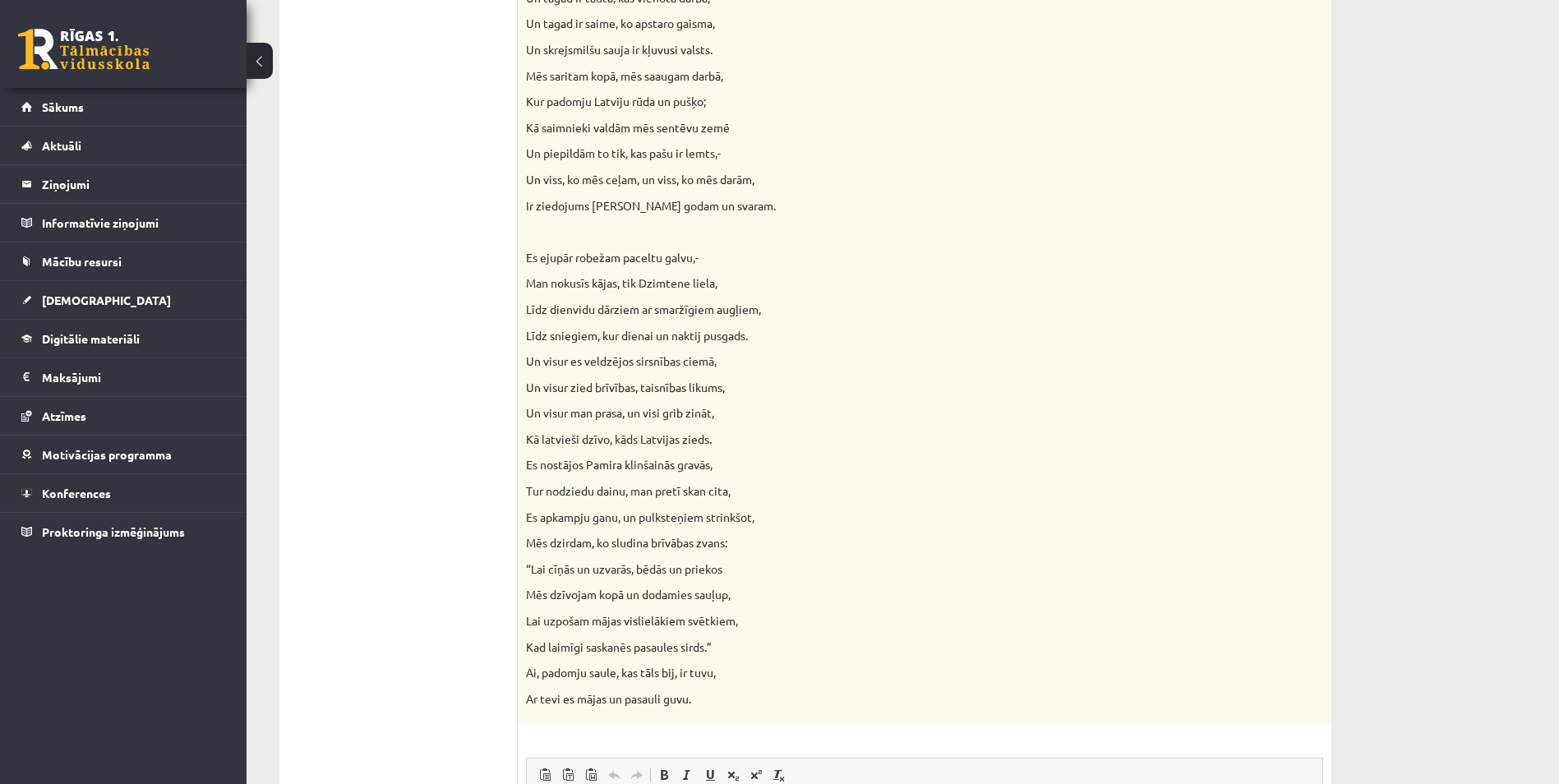
scroll to position [1517, 0]
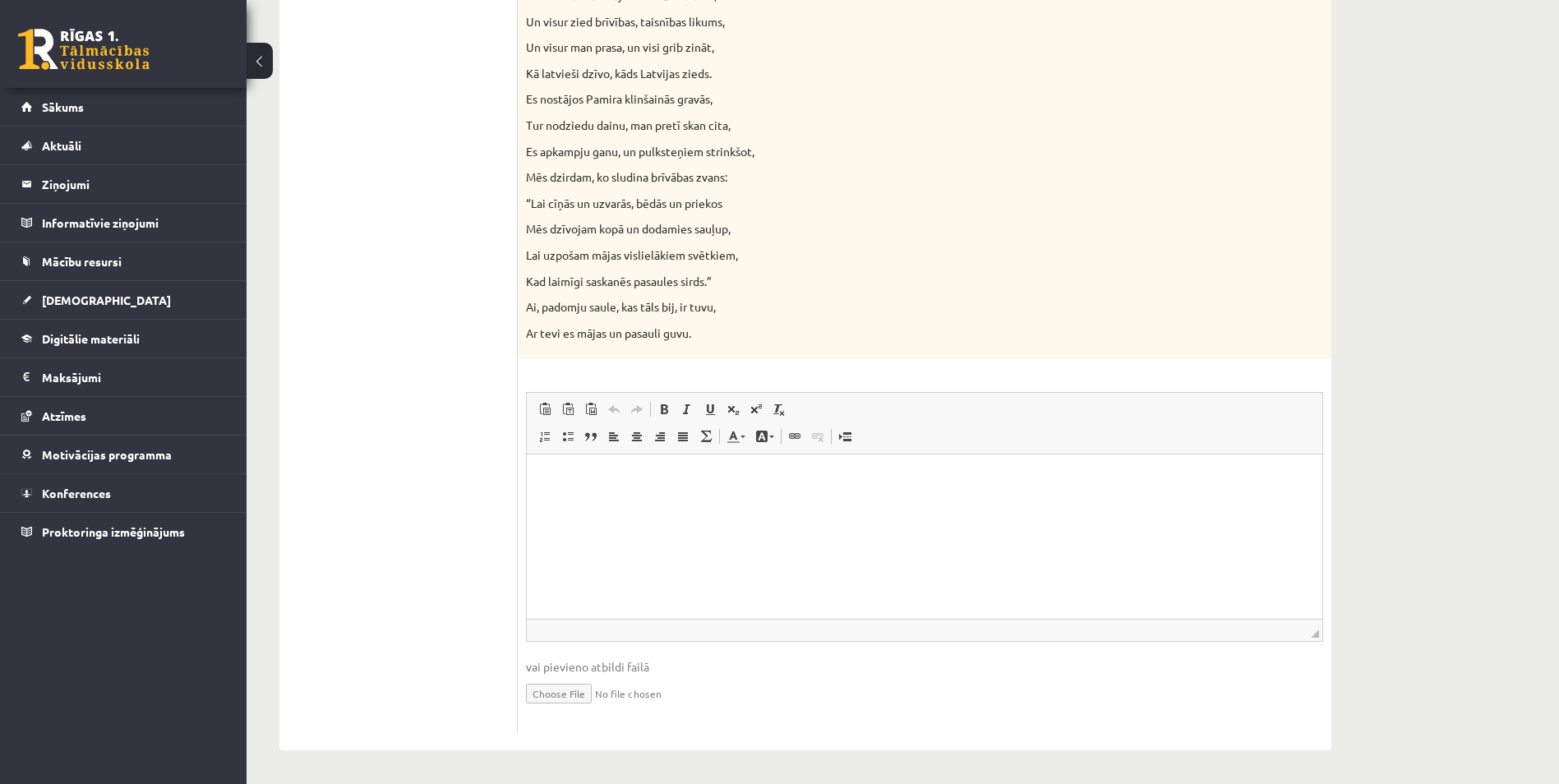
click at [634, 482] on p "Editor, wiswyg-editor-user-answer-47024987300160" at bounding box center [925, 479] width 763 height 17
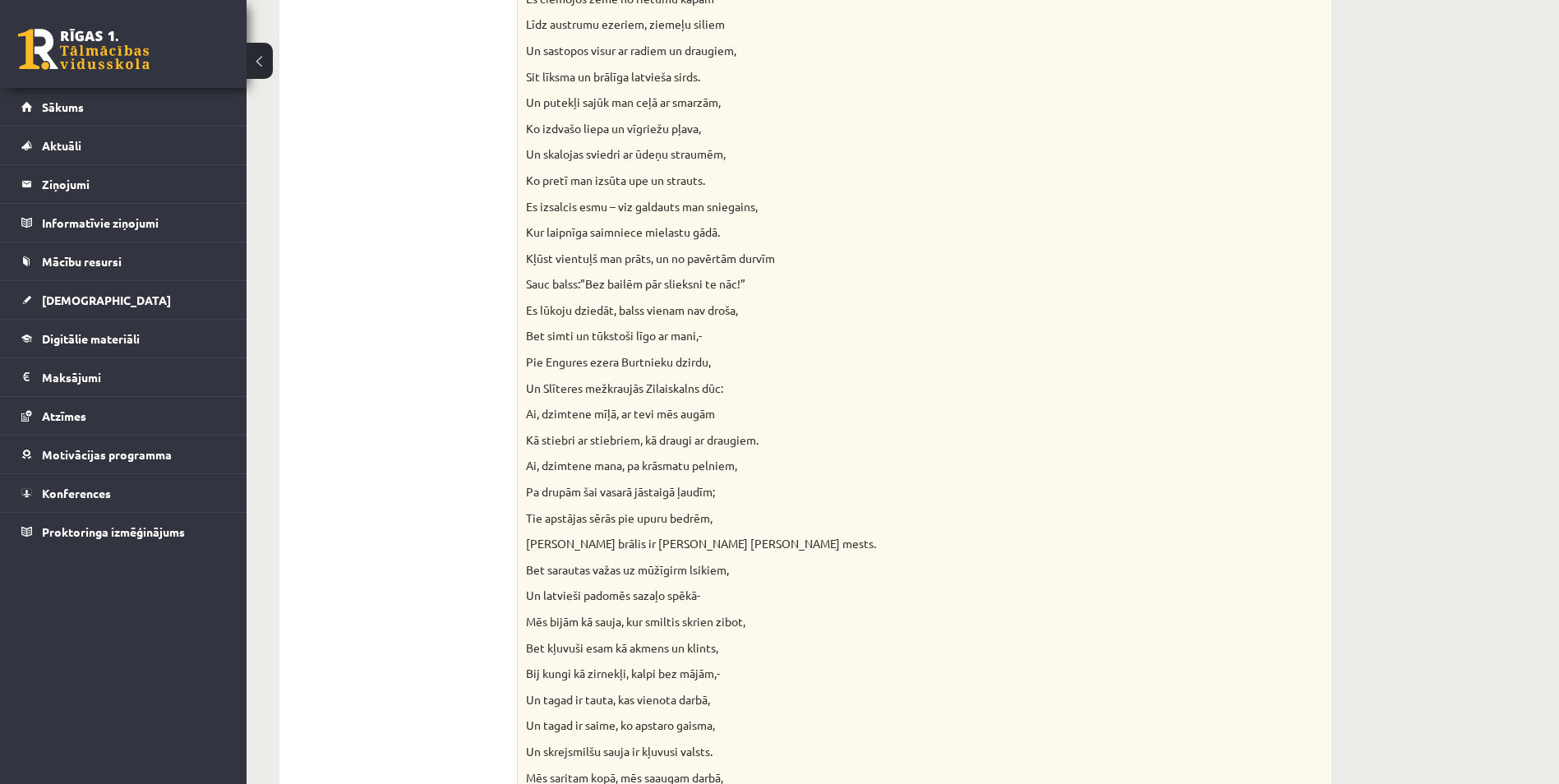
scroll to position [0, 0]
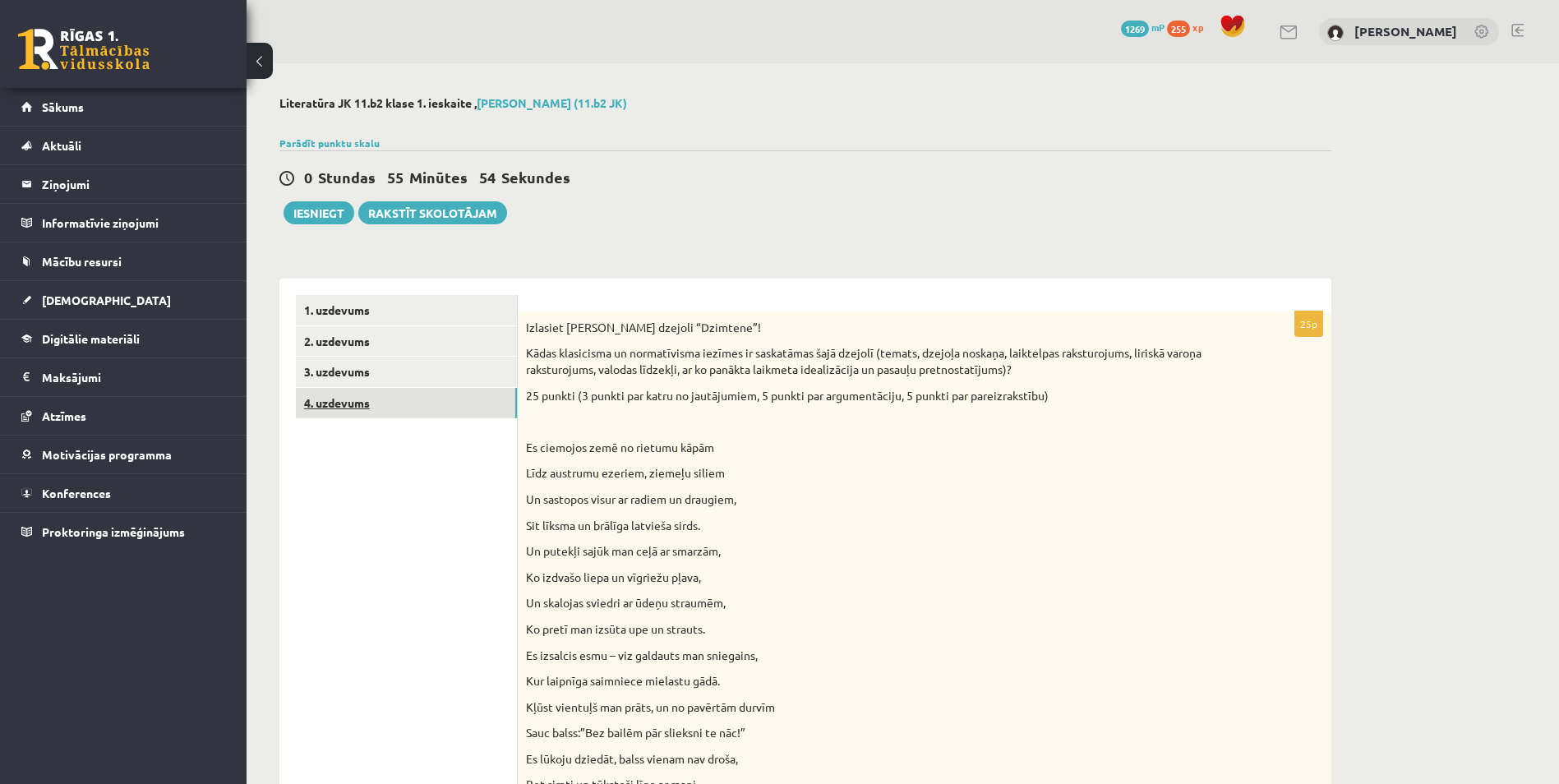
click at [419, 413] on link "4. uzdevums" at bounding box center [406, 403] width 221 height 30
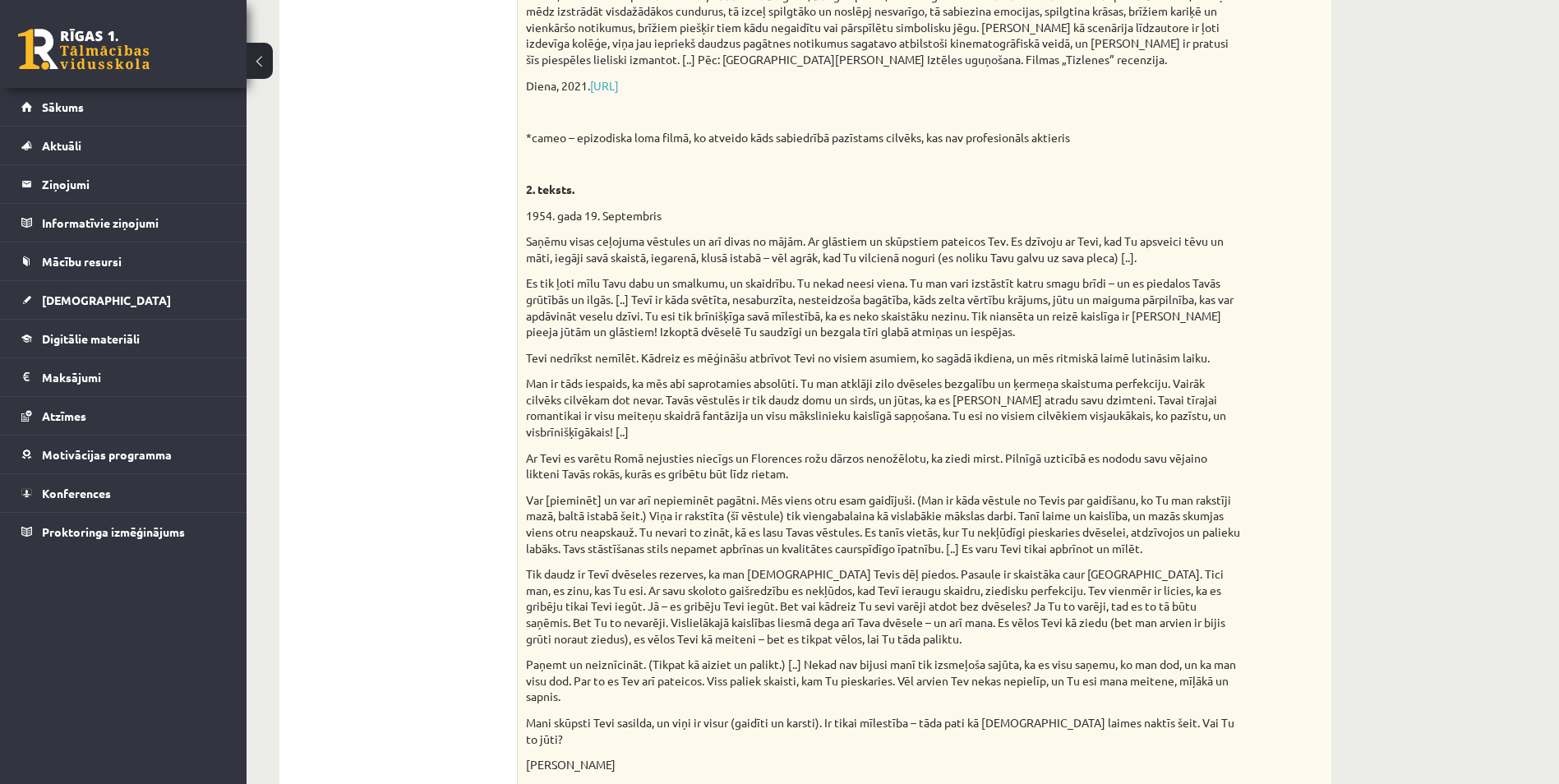
scroll to position [1476, 0]
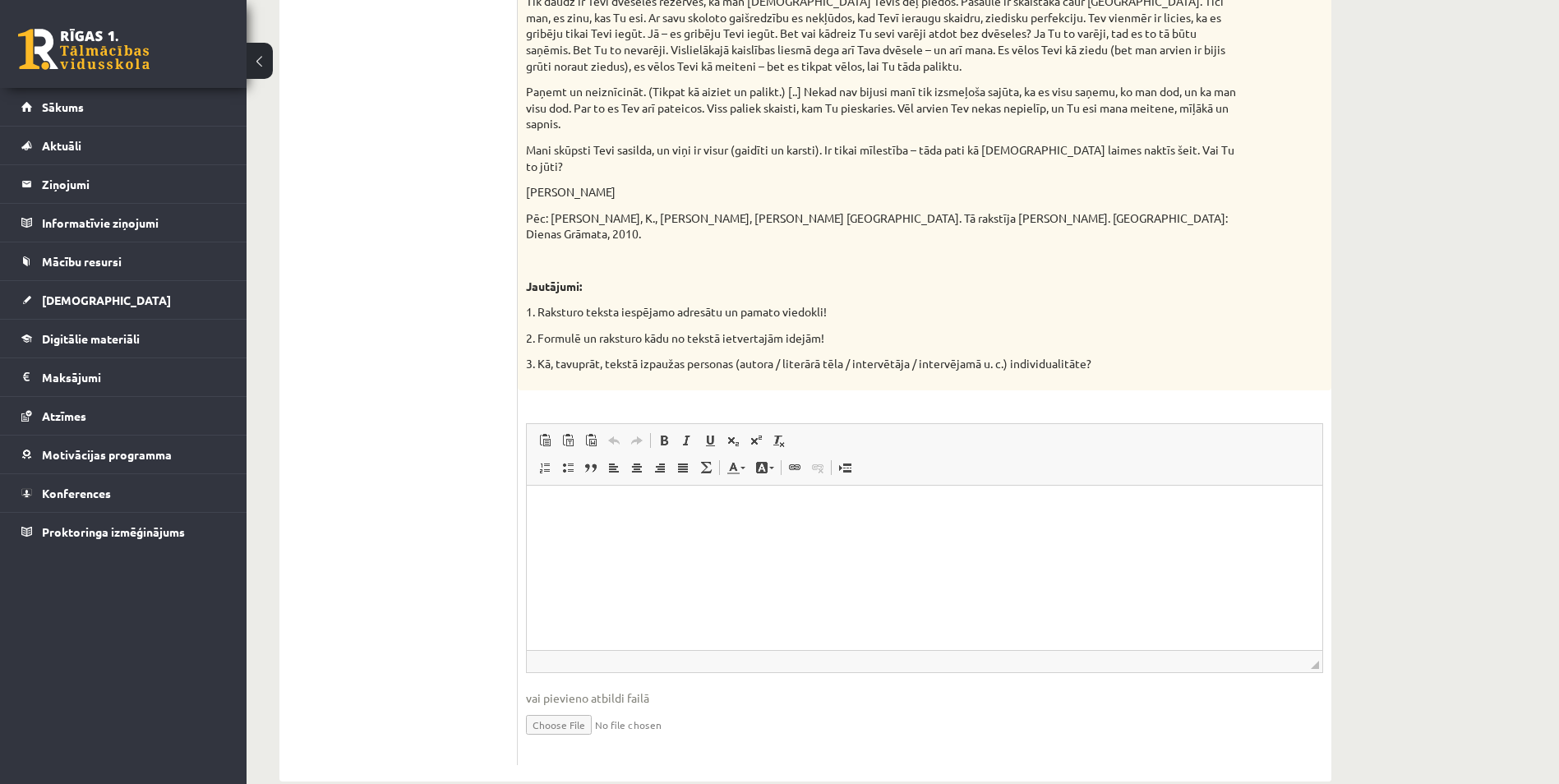
click at [611, 531] on html at bounding box center [925, 510] width 795 height 50
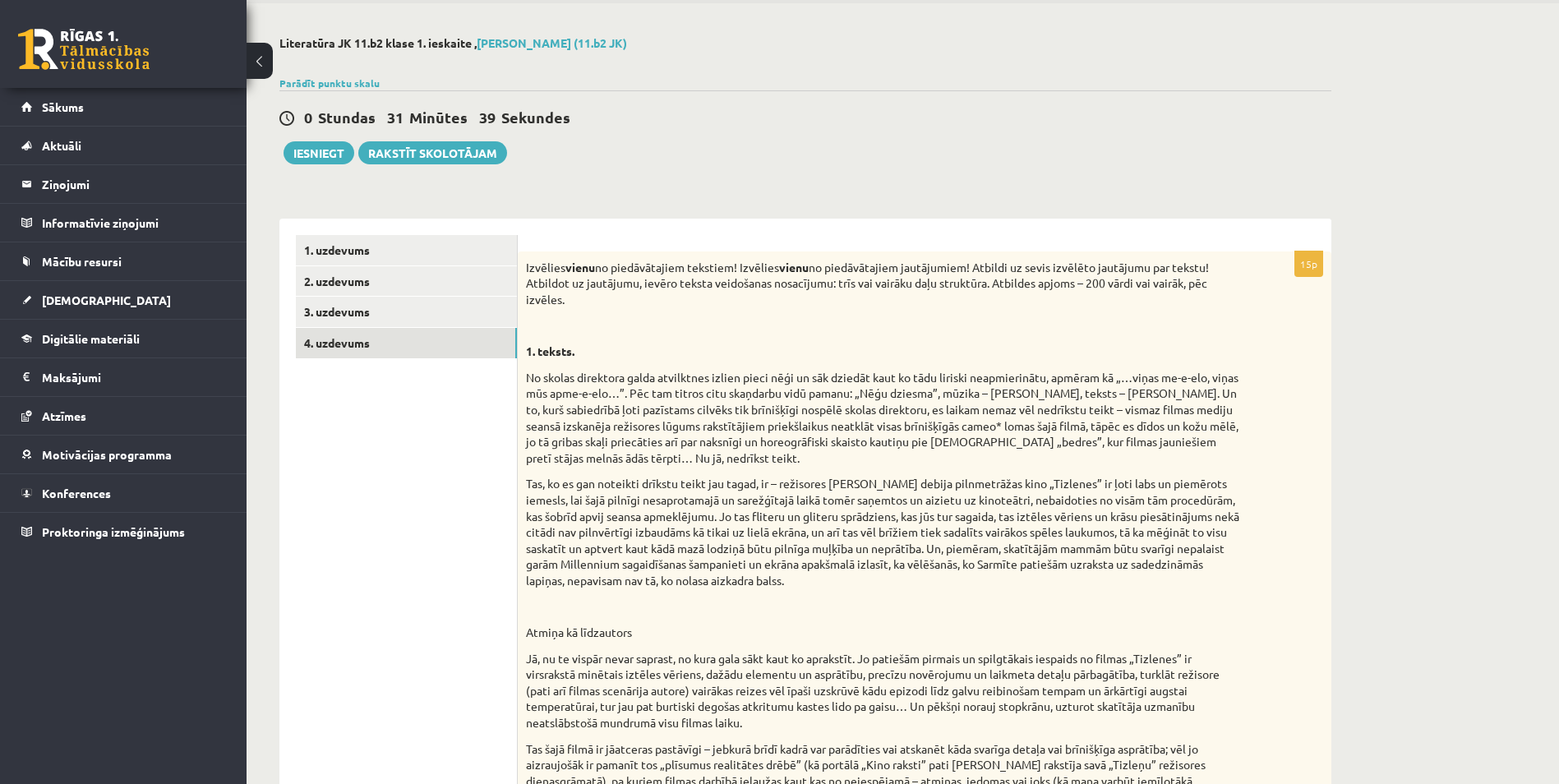
scroll to position [0, 0]
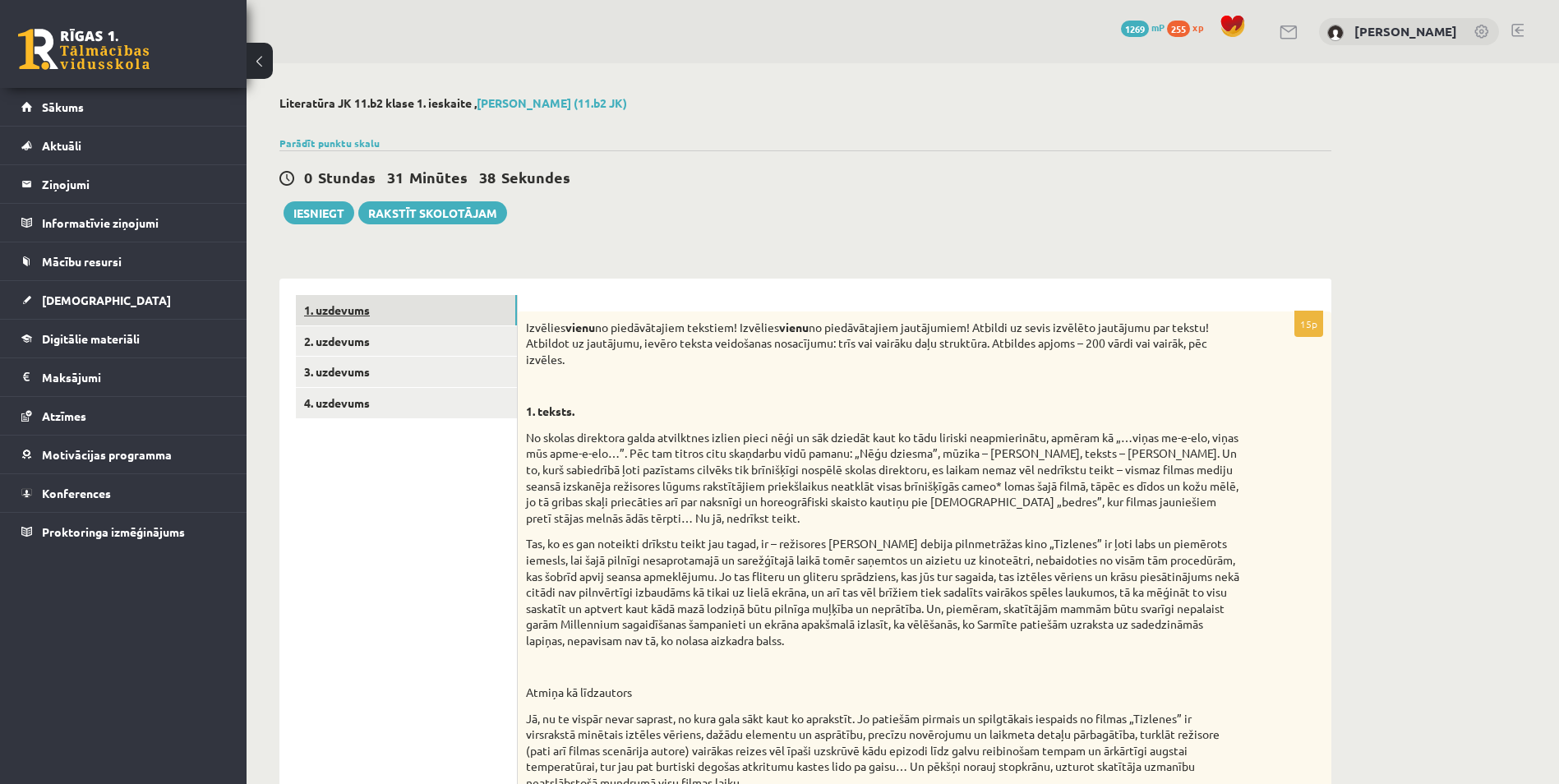
click at [441, 319] on link "1. uzdevums" at bounding box center [406, 309] width 221 height 30
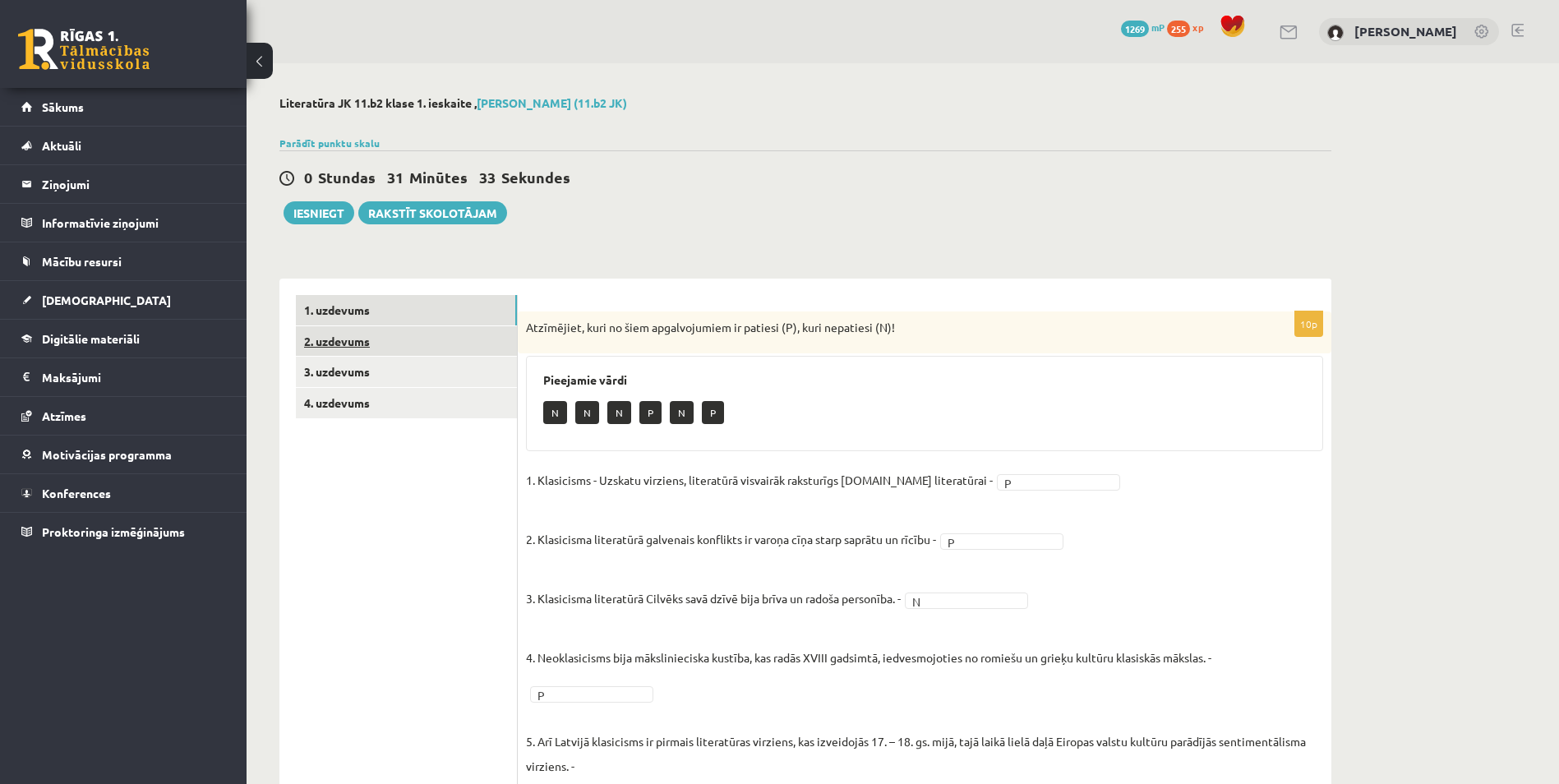
click at [380, 349] on link "2. uzdevums" at bounding box center [406, 341] width 221 height 30
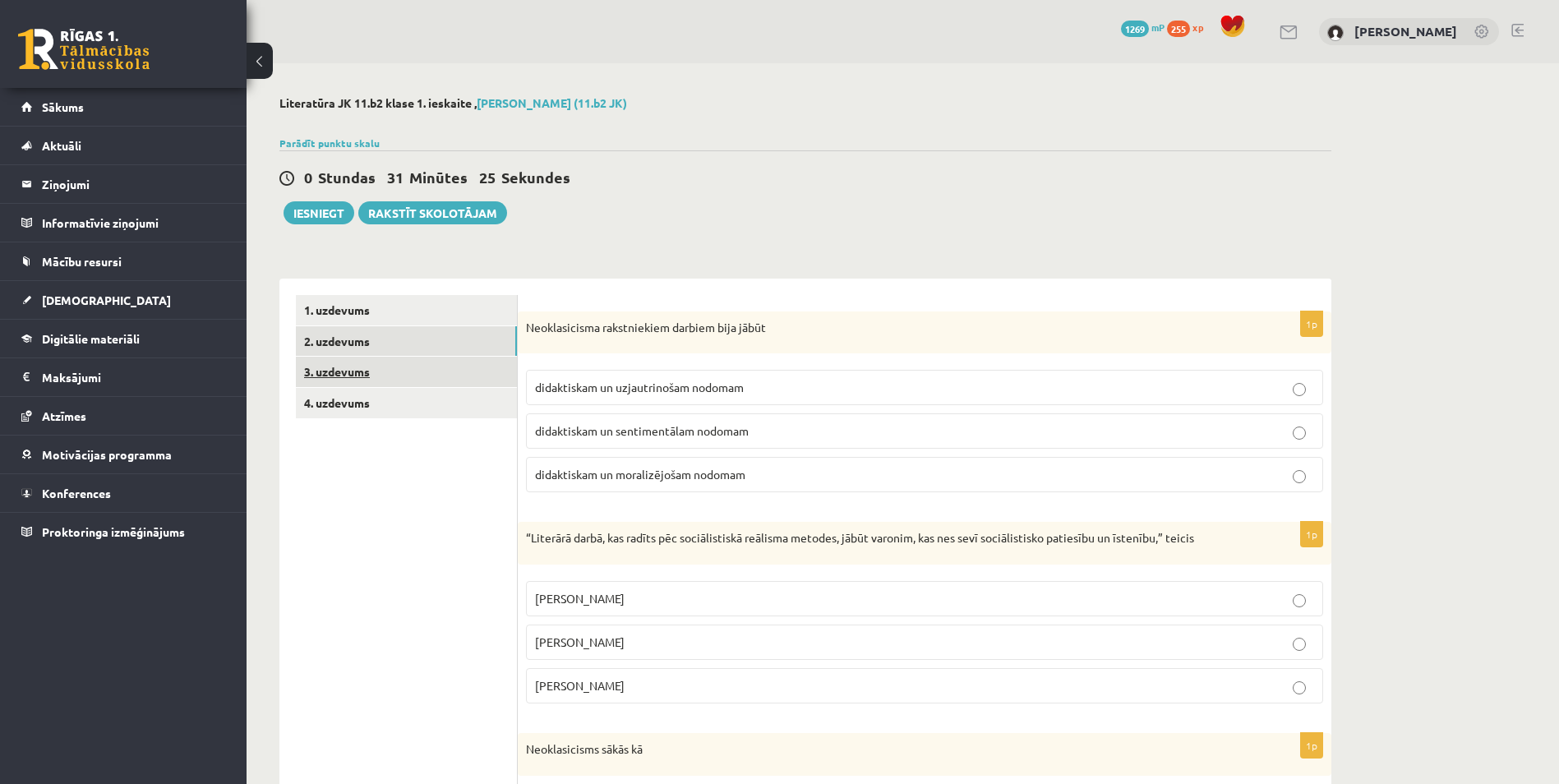
click at [415, 387] on link "3. uzdevums" at bounding box center [406, 371] width 221 height 30
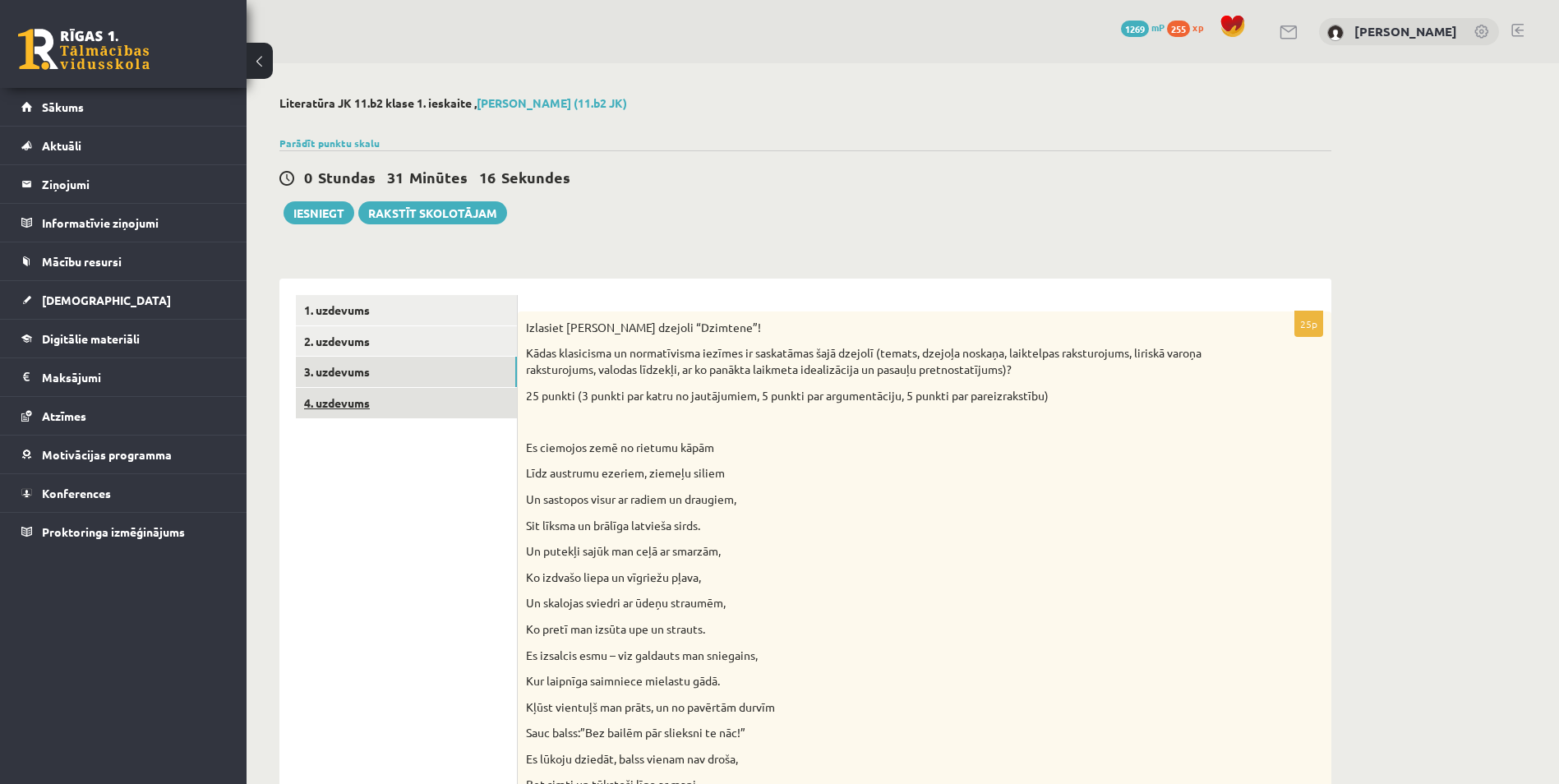
click at [455, 405] on link "4. uzdevums" at bounding box center [406, 403] width 221 height 30
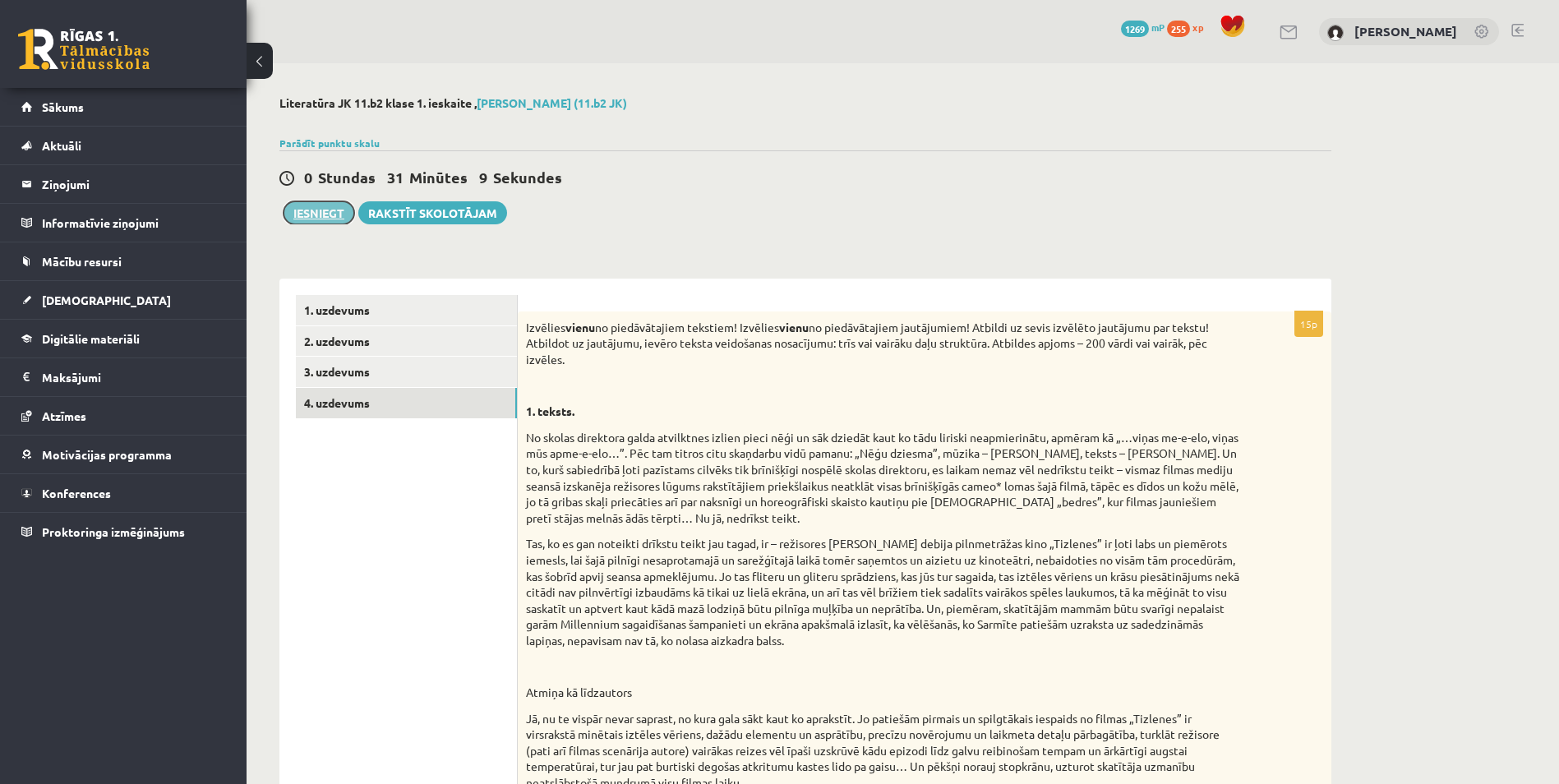
click at [325, 215] on button "Iesniegt" at bounding box center [319, 212] width 70 height 23
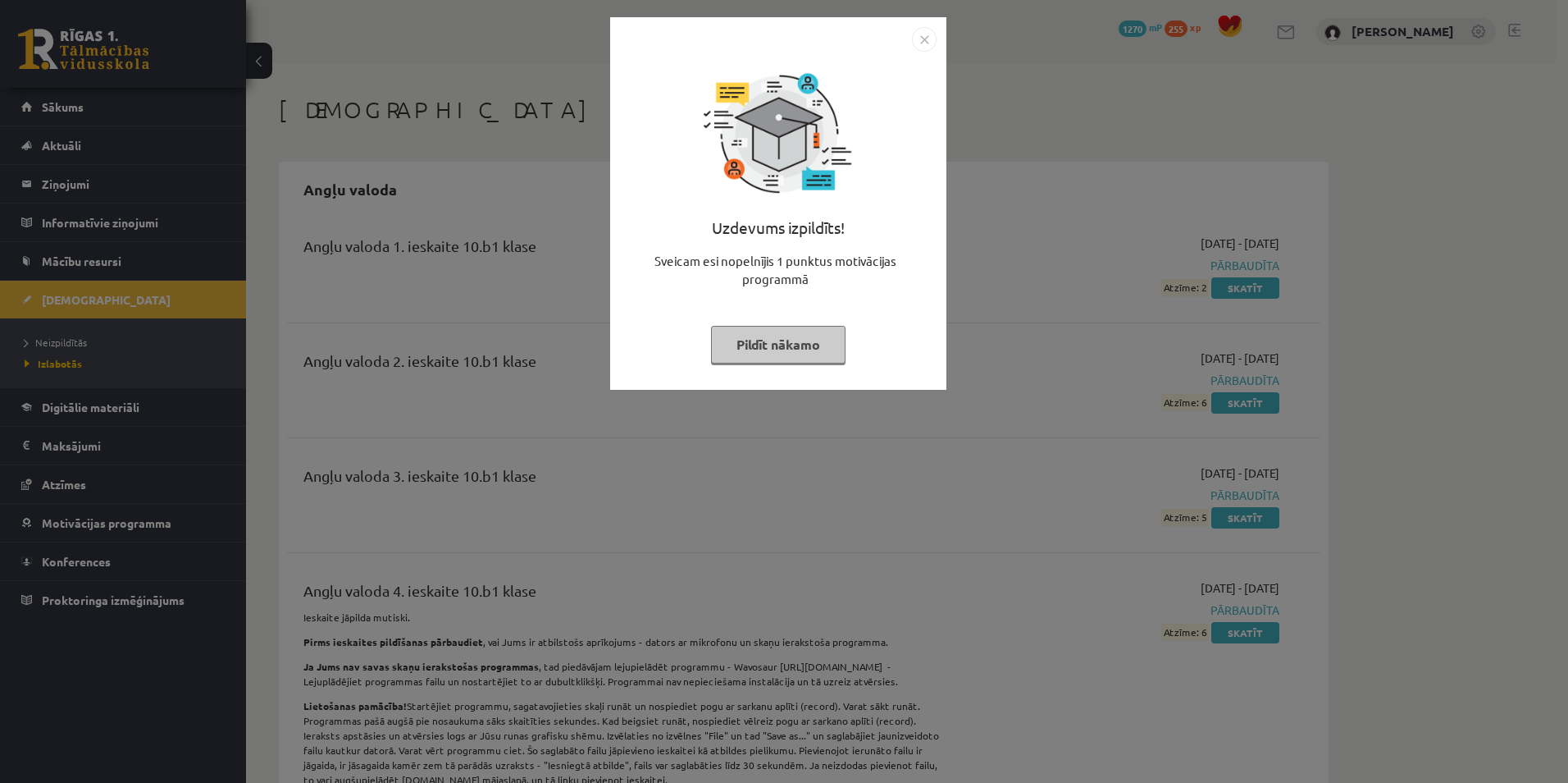
click at [804, 345] on button "Pildīt nākamo" at bounding box center [778, 345] width 134 height 38
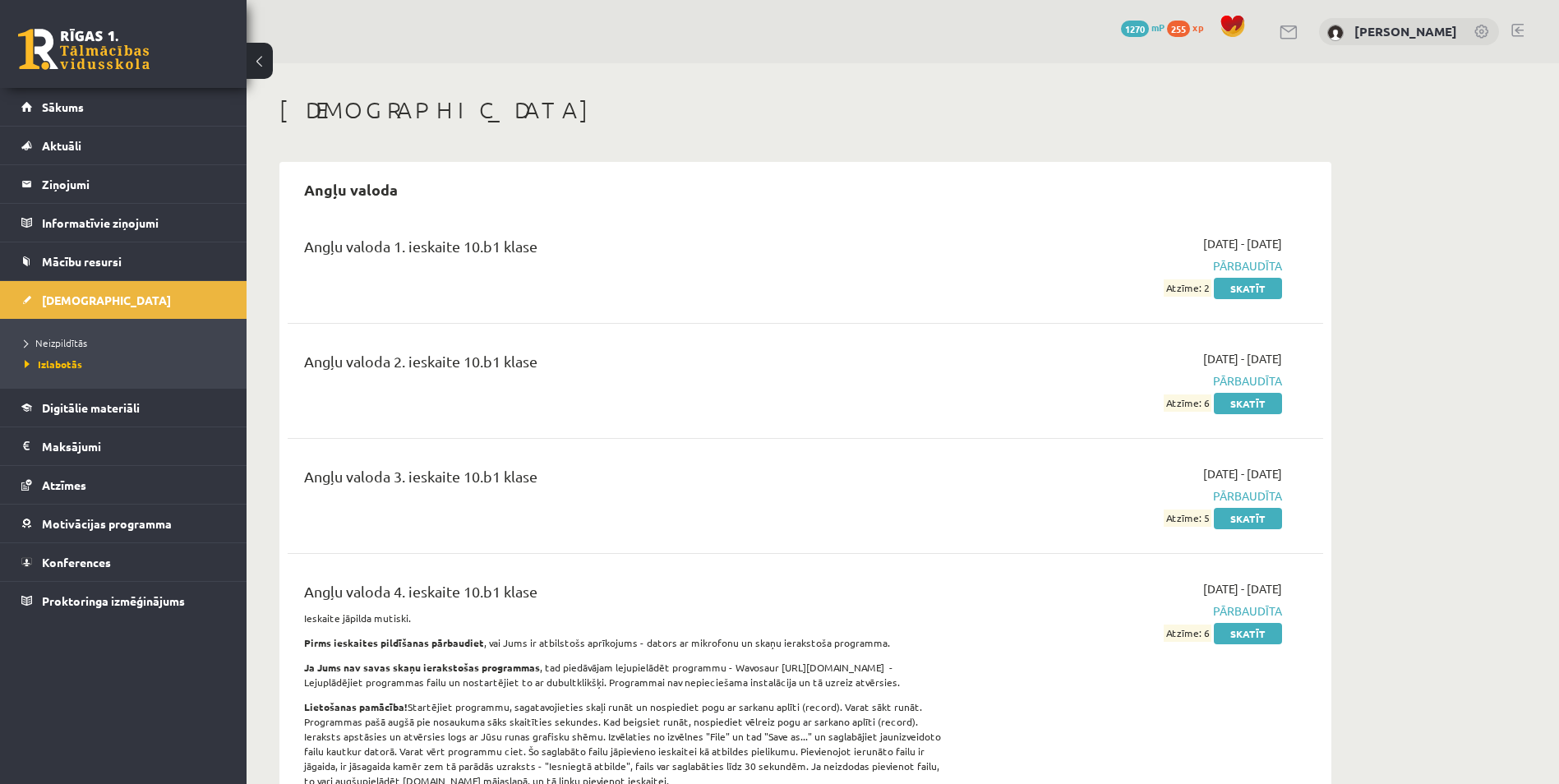
click at [72, 58] on link at bounding box center [83, 50] width 131 height 41
